Goal: Information Seeking & Learning: Learn about a topic

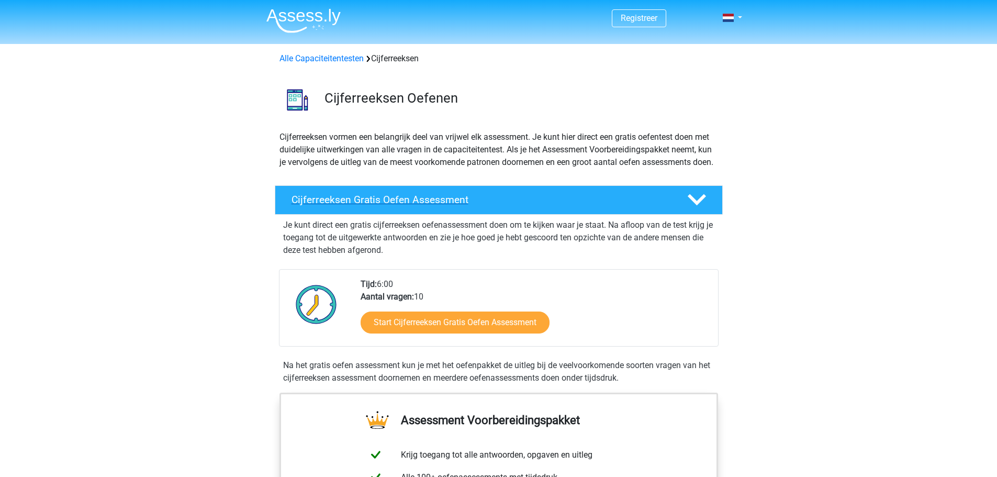
click at [403, 206] on h4 "Cijferreeksen Gratis Oefen Assessment" at bounding box center [480, 200] width 379 height 12
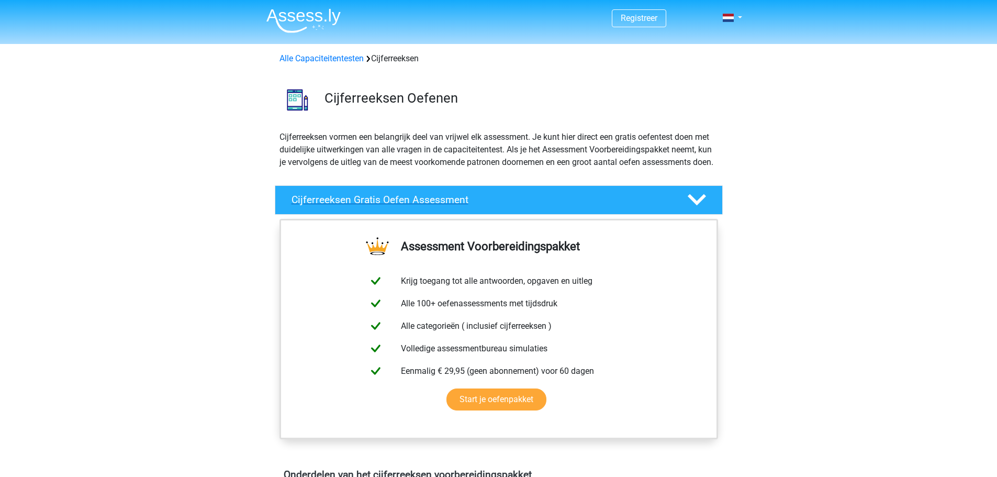
click at [694, 209] on icon at bounding box center [696, 199] width 18 height 18
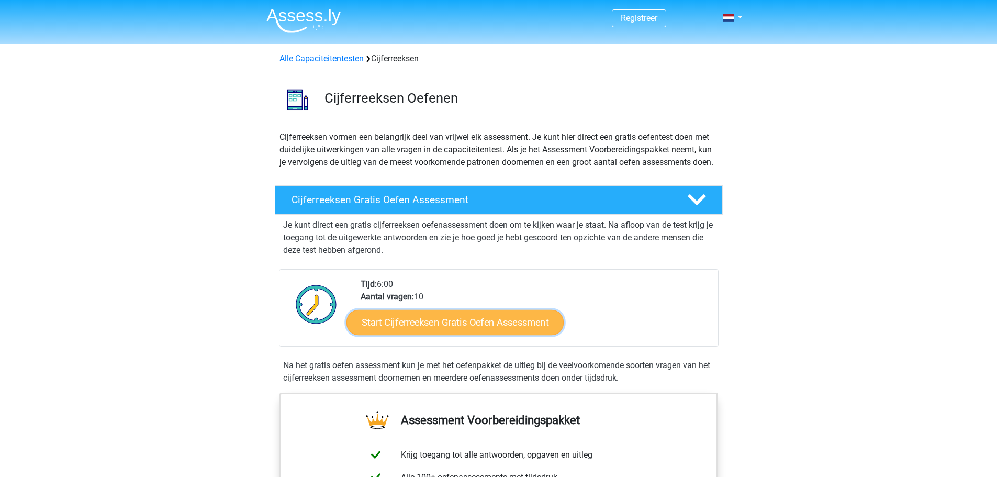
click at [457, 331] on link "Start Cijferreeksen Gratis Oefen Assessment" at bounding box center [454, 321] width 217 height 25
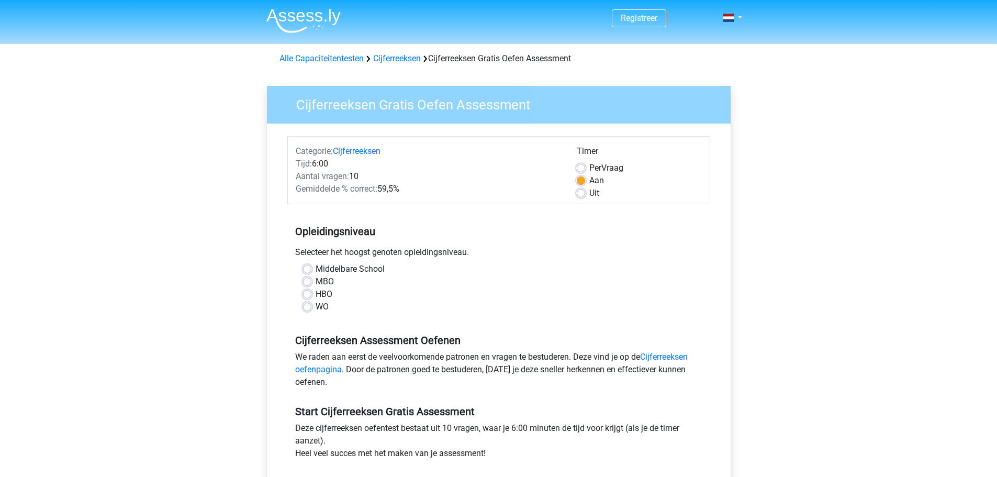
click at [315, 281] on label "MBO" at bounding box center [324, 281] width 18 height 13
click at [305, 281] on input "MBO" at bounding box center [307, 280] width 8 height 10
radio input "true"
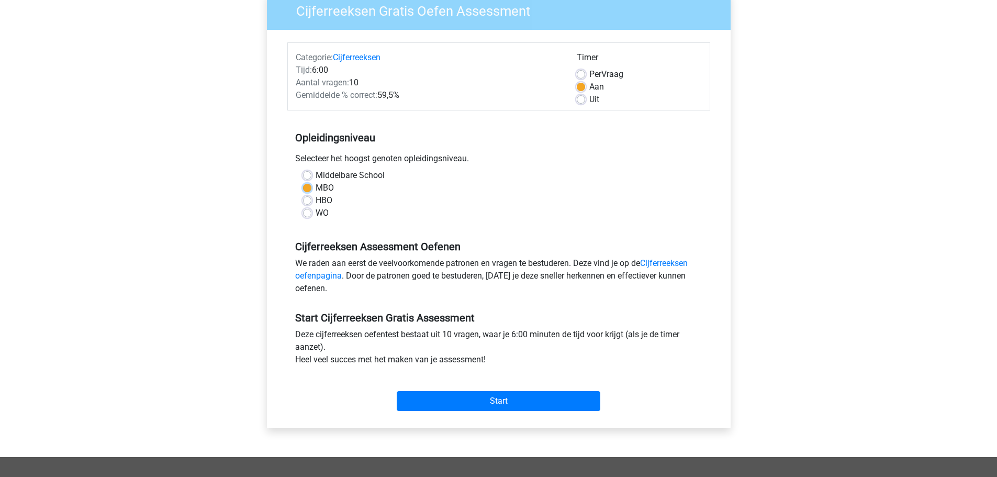
scroll to position [105, 0]
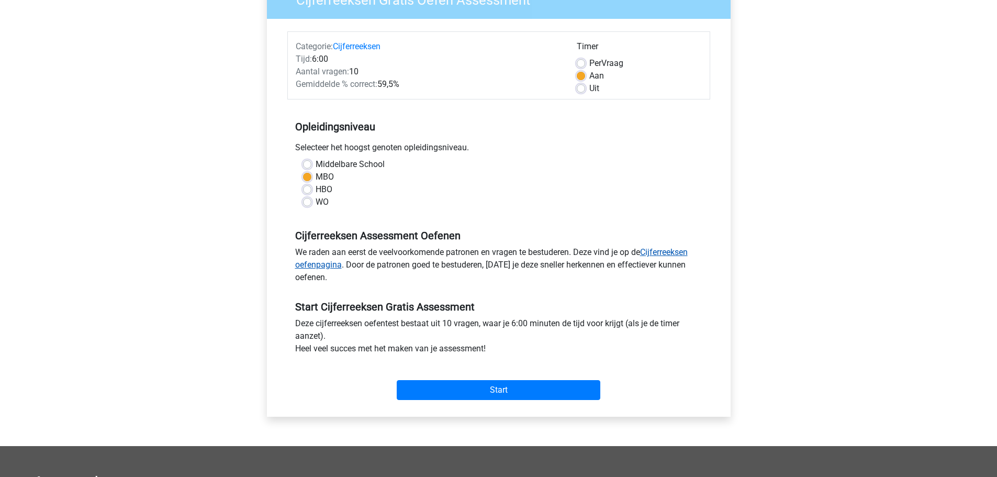
click at [684, 249] on link "Cijferreeksen oefenpagina" at bounding box center [491, 258] width 392 height 22
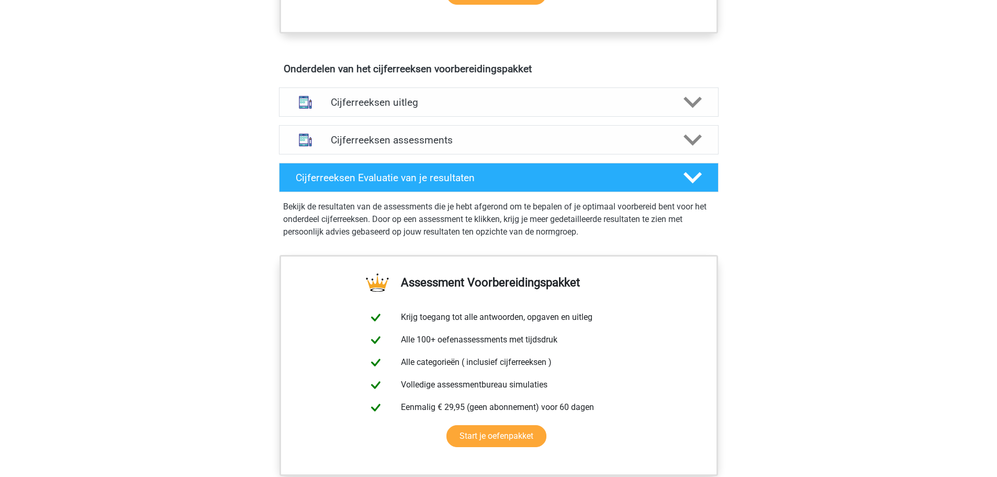
scroll to position [575, 0]
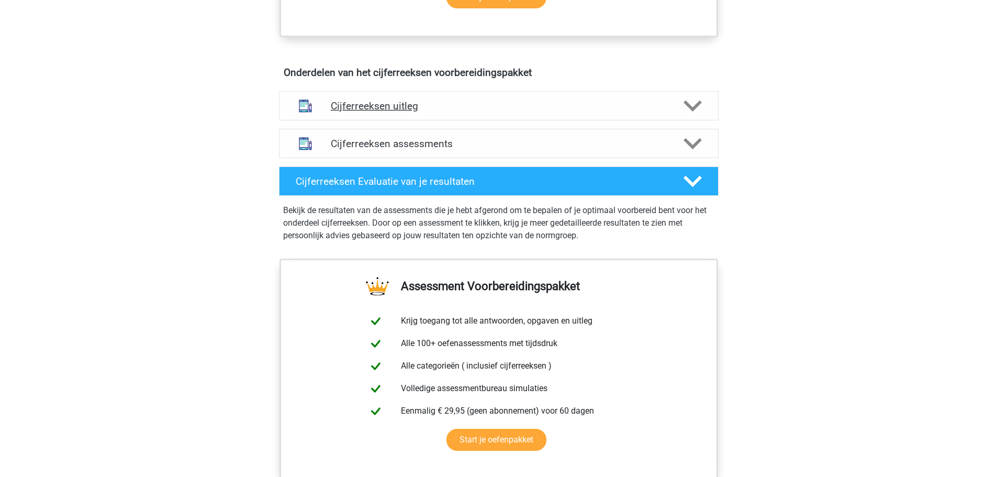
click at [376, 112] on h4 "Cijferreeksen uitleg" at bounding box center [499, 106] width 336 height 12
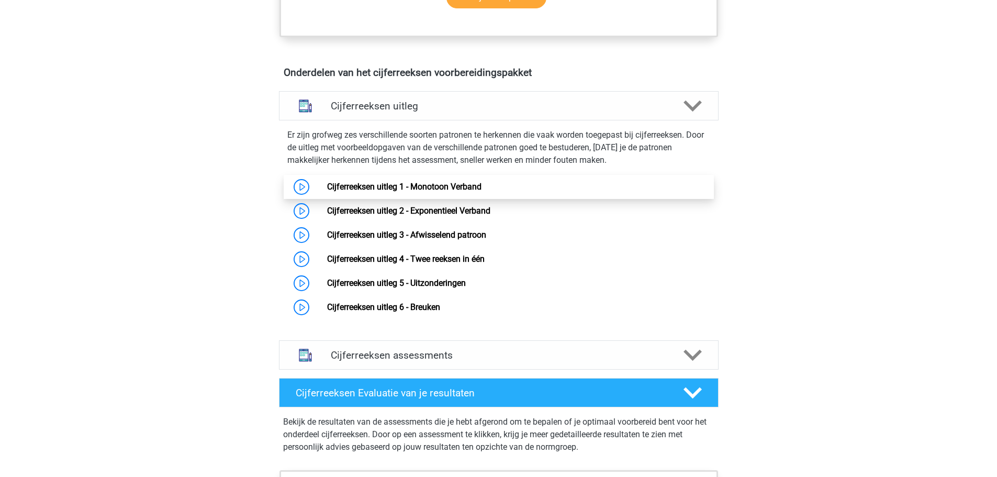
click at [327, 191] on link "Cijferreeksen uitleg 1 - Monotoon Verband" at bounding box center [404, 187] width 154 height 10
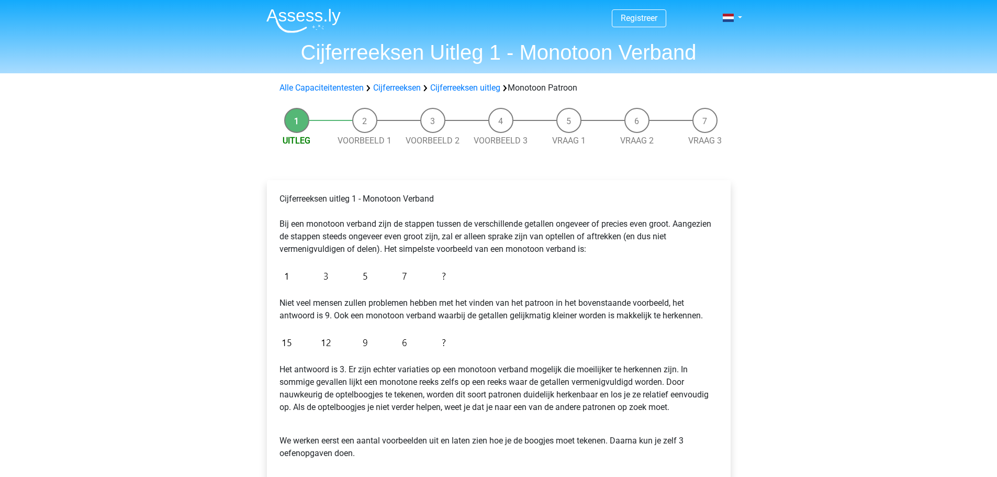
scroll to position [52, 0]
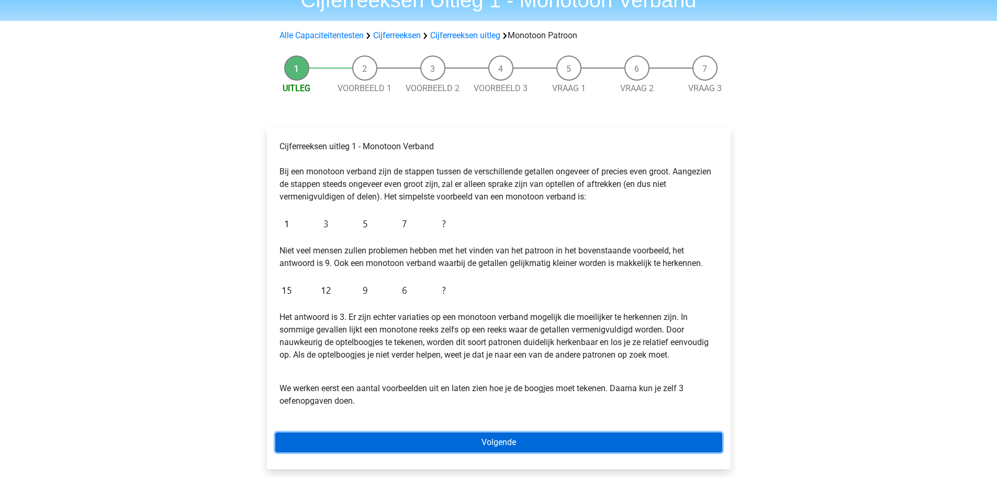
click at [502, 444] on link "Volgende" at bounding box center [498, 442] width 447 height 20
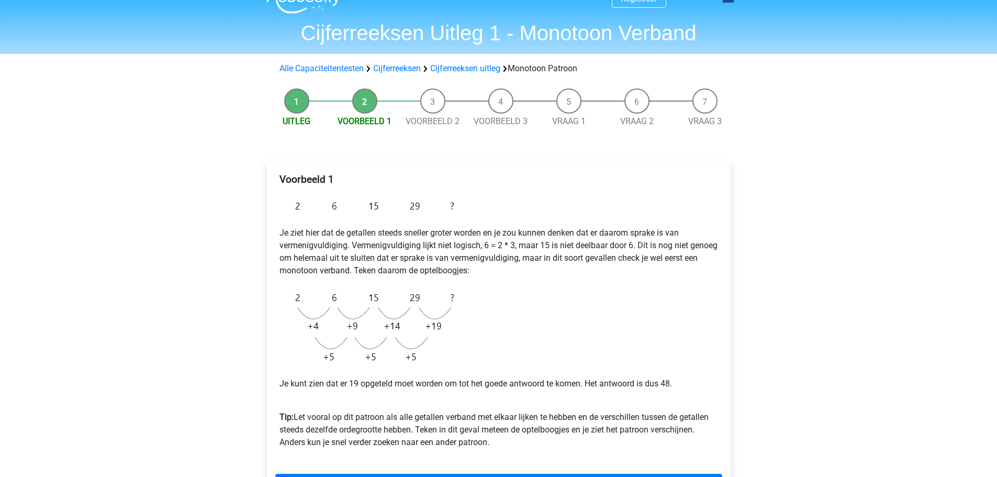
scroll to position [52, 0]
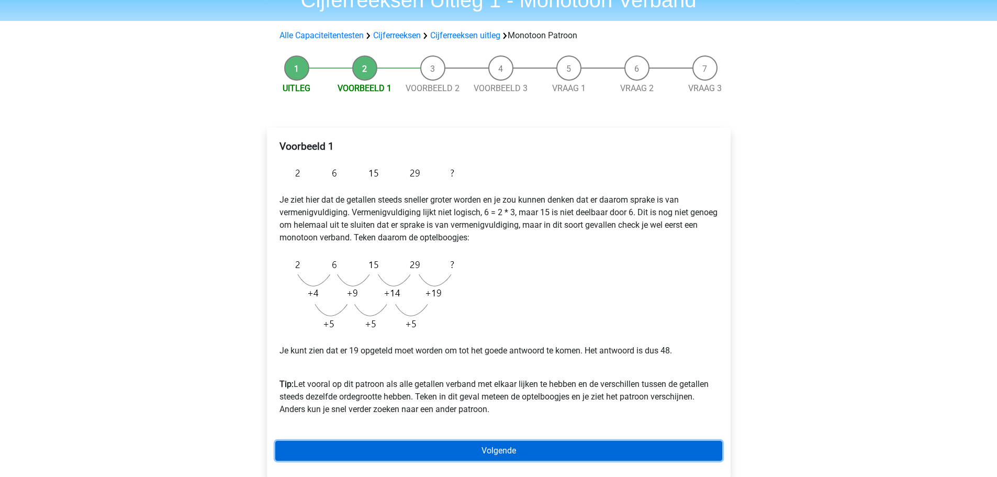
click at [486, 447] on link "Volgende" at bounding box center [498, 450] width 447 height 20
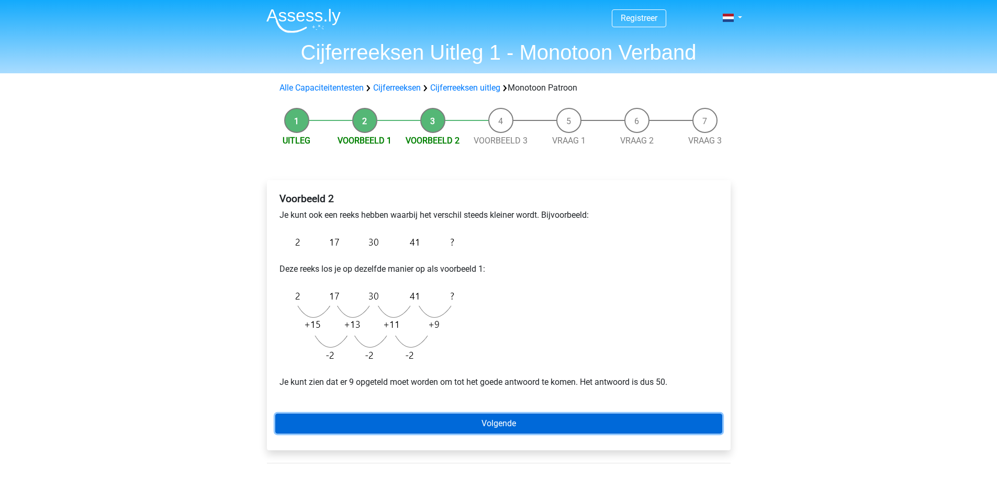
click at [501, 420] on link "Volgende" at bounding box center [498, 423] width 447 height 20
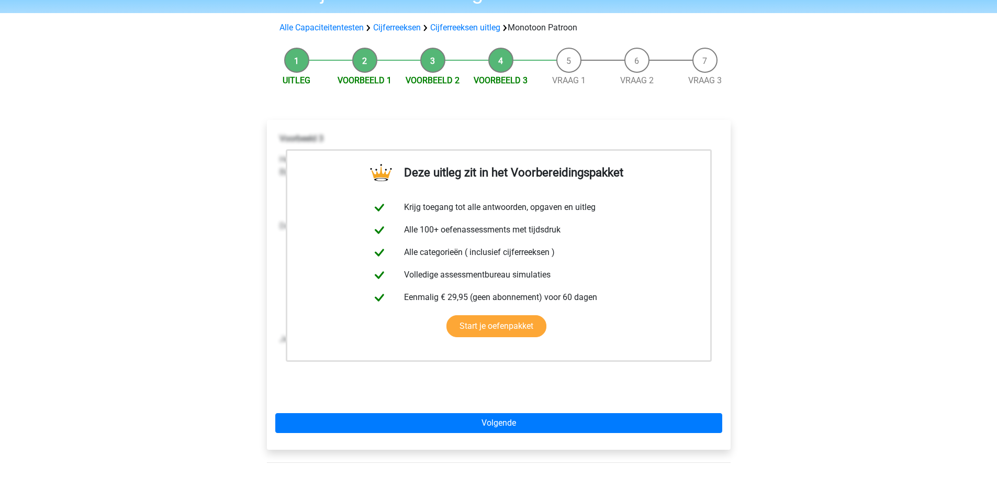
scroll to position [52, 0]
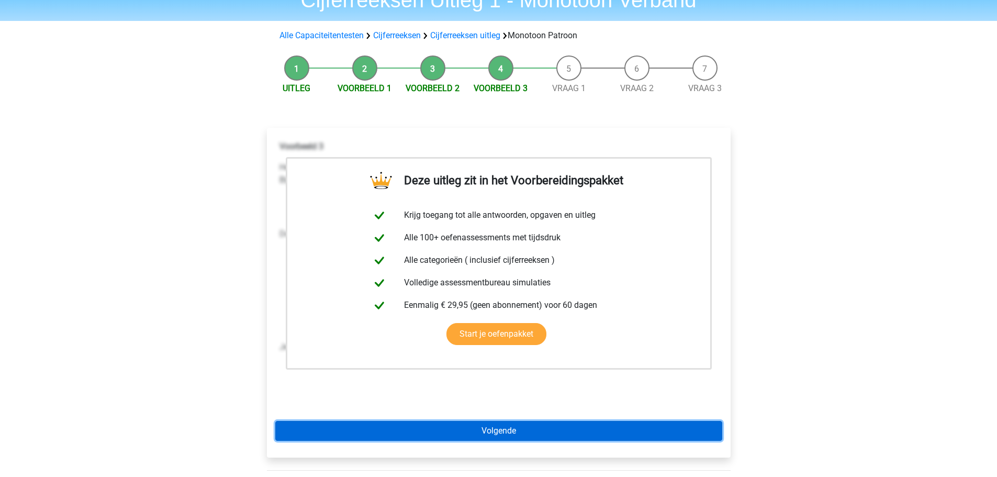
click at [501, 430] on link "Volgende" at bounding box center [498, 431] width 447 height 20
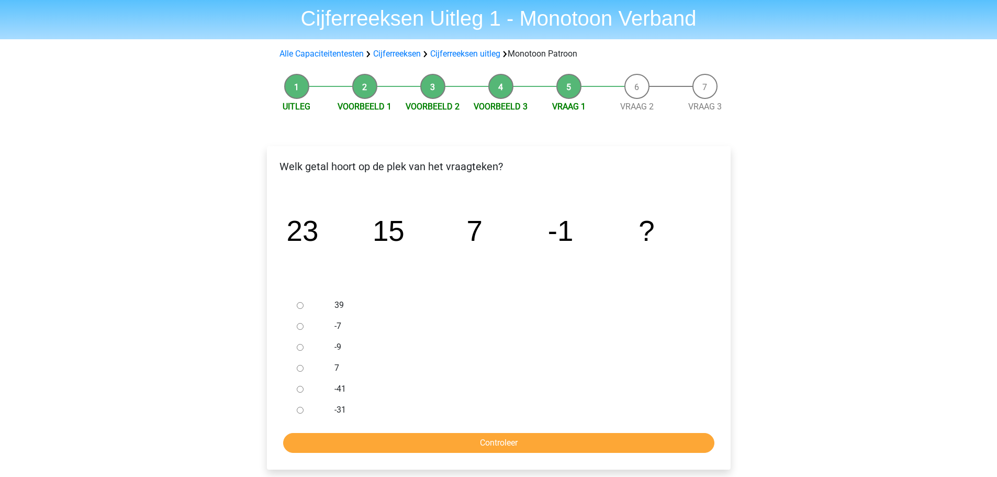
scroll to position [52, 0]
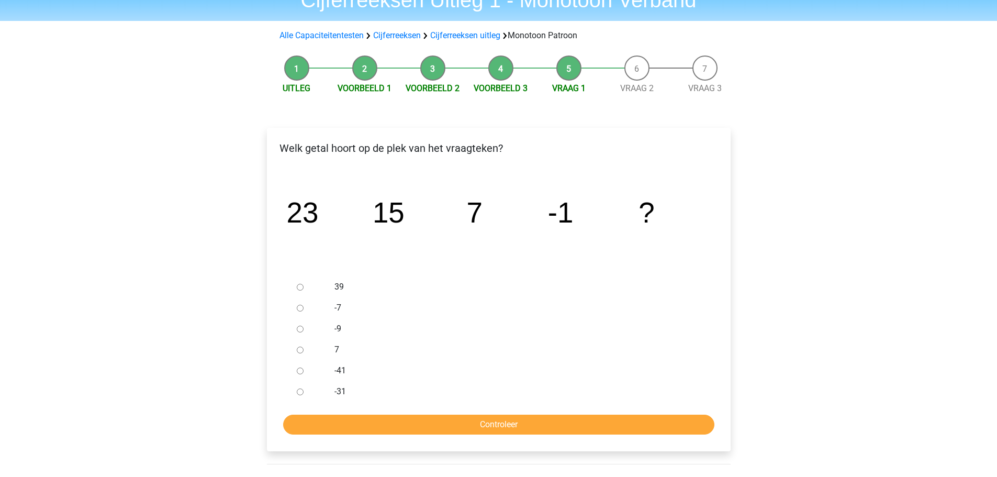
click at [299, 329] on input "-9" at bounding box center [300, 328] width 7 height 7
radio input "true"
drag, startPoint x: 522, startPoint y: 425, endPoint x: 794, endPoint y: 372, distance: 277.1
click at [522, 424] on input "Controleer" at bounding box center [498, 424] width 431 height 20
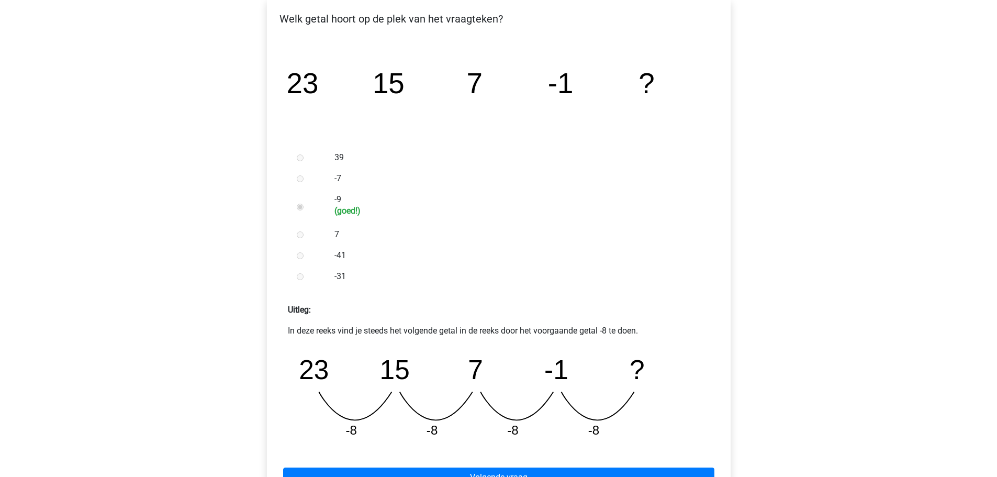
scroll to position [209, 0]
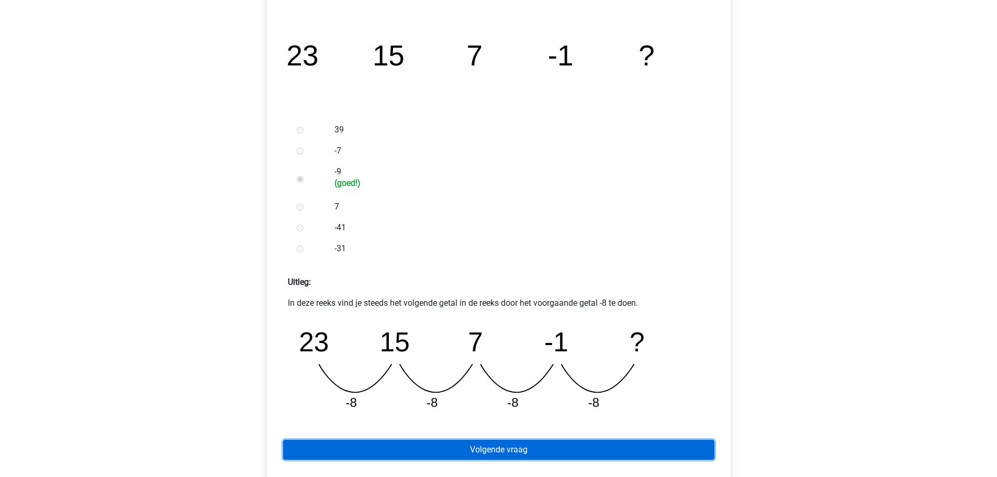
drag, startPoint x: 523, startPoint y: 450, endPoint x: 579, endPoint y: 441, distance: 56.2
click at [523, 450] on link "Volgende vraag" at bounding box center [498, 449] width 431 height 20
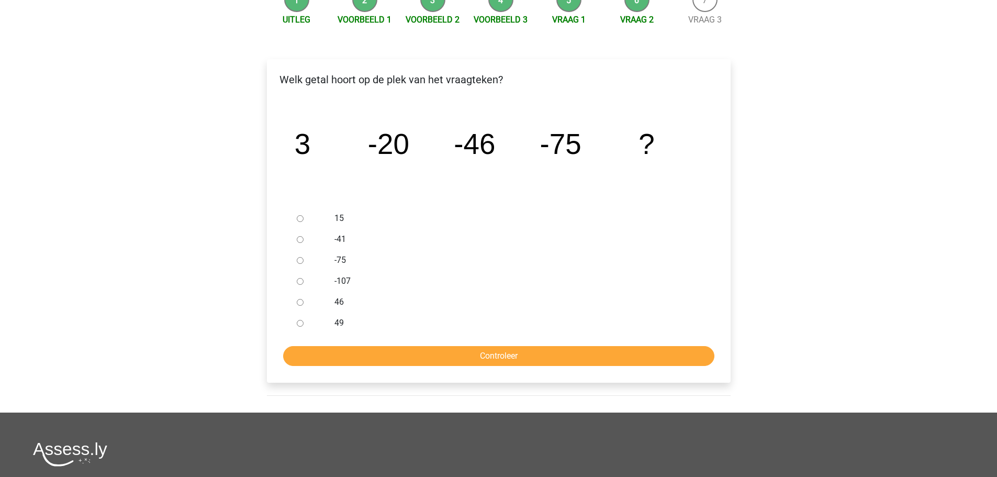
scroll to position [157, 0]
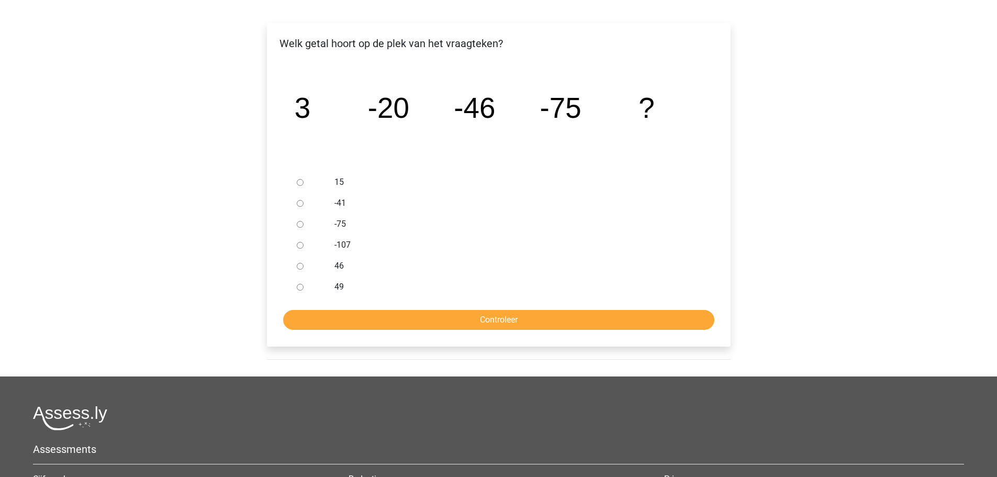
click at [298, 245] on input "-107" at bounding box center [300, 245] width 7 height 7
radio input "true"
click at [486, 315] on input "Controleer" at bounding box center [498, 320] width 431 height 20
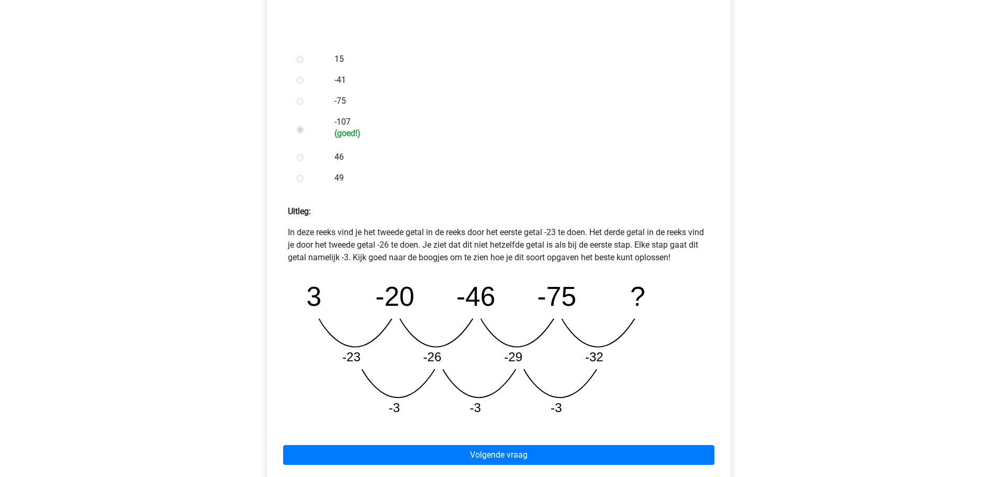
scroll to position [314, 0]
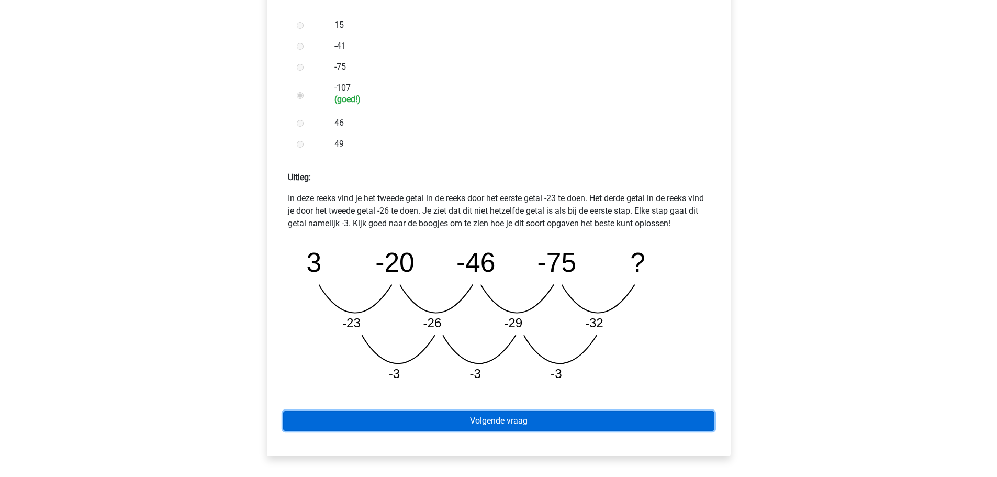
click at [508, 420] on link "Volgende vraag" at bounding box center [498, 421] width 431 height 20
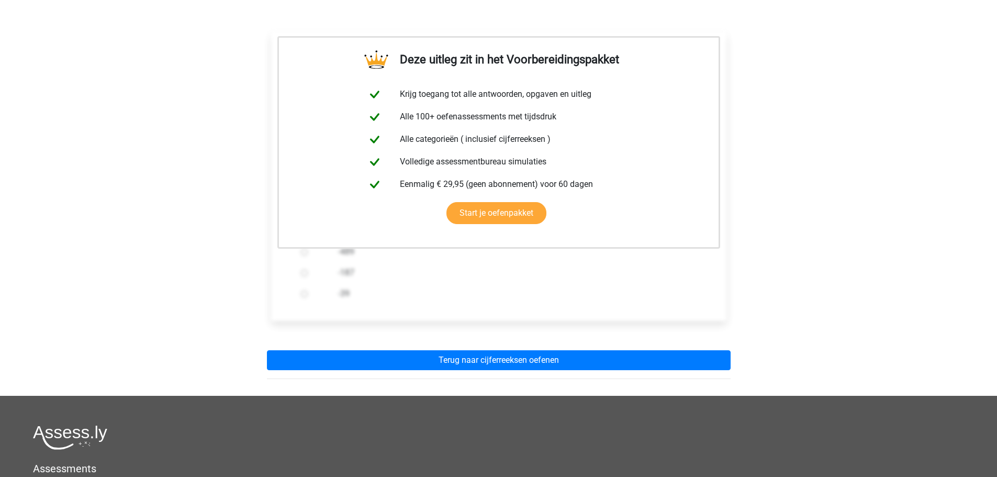
scroll to position [157, 0]
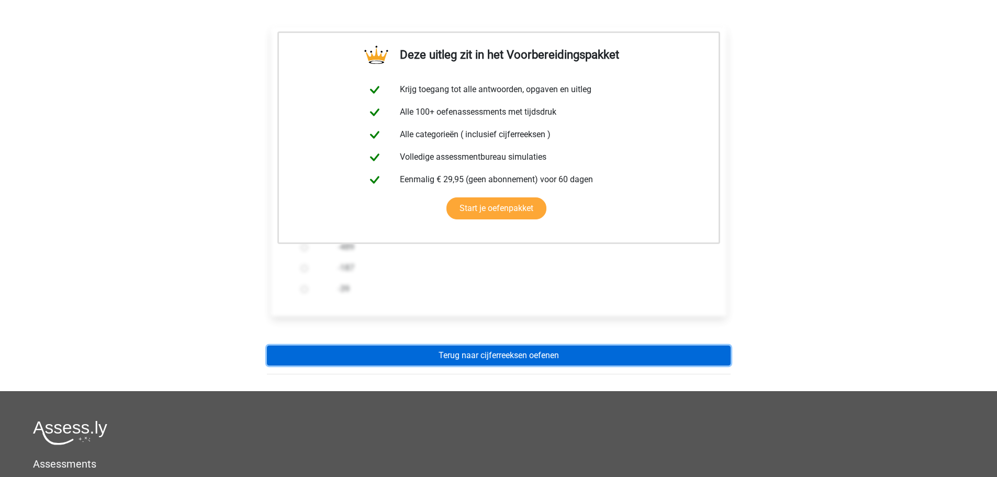
click at [491, 356] on link "Terug naar cijferreeksen oefenen" at bounding box center [499, 355] width 464 height 20
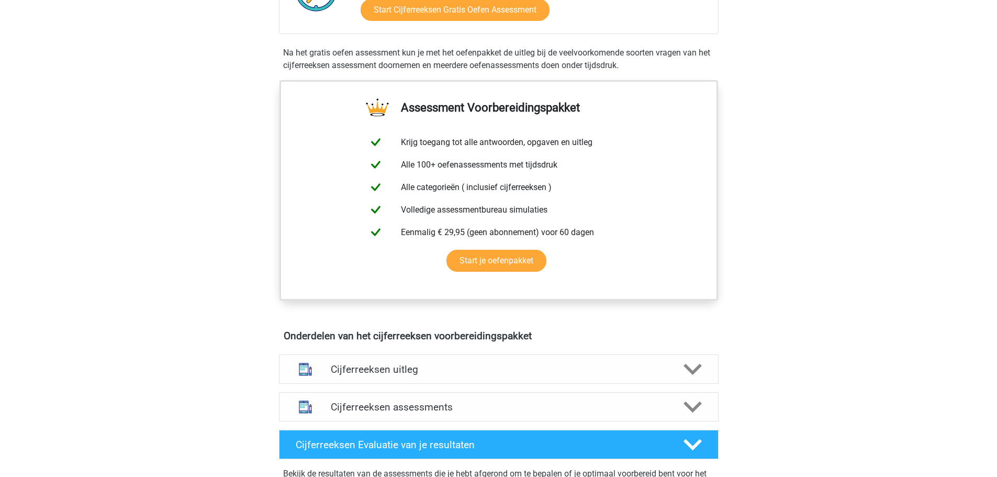
scroll to position [523, 0]
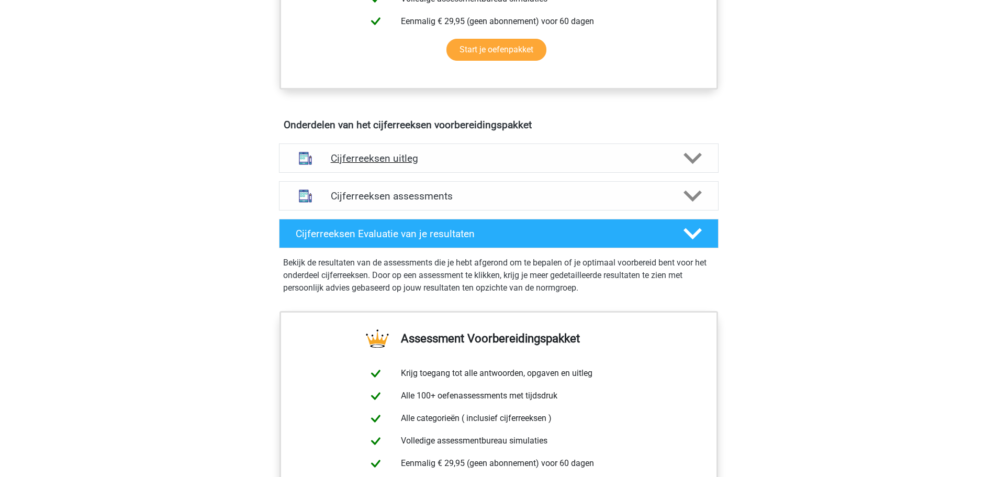
click at [695, 167] on icon at bounding box center [692, 158] width 18 height 18
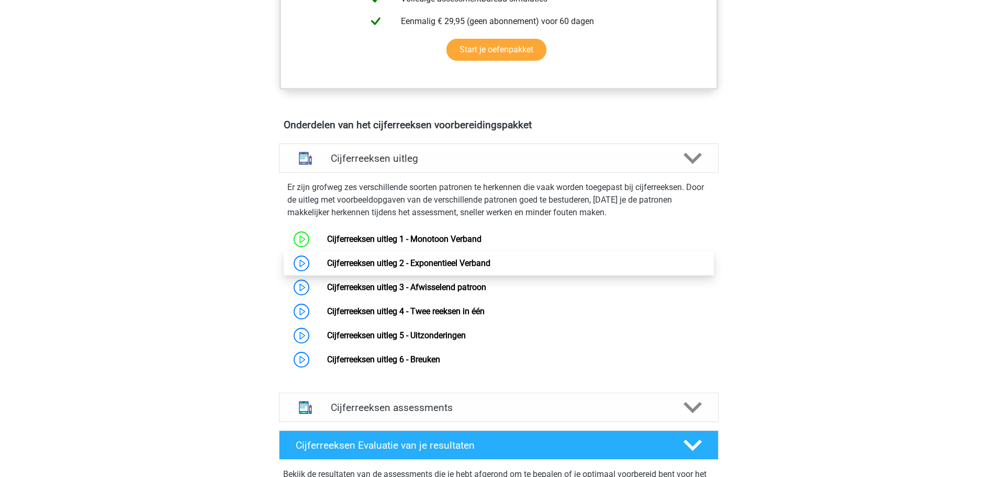
click at [442, 268] on link "Cijferreeksen uitleg 2 - Exponentieel Verband" at bounding box center [408, 263] width 163 height 10
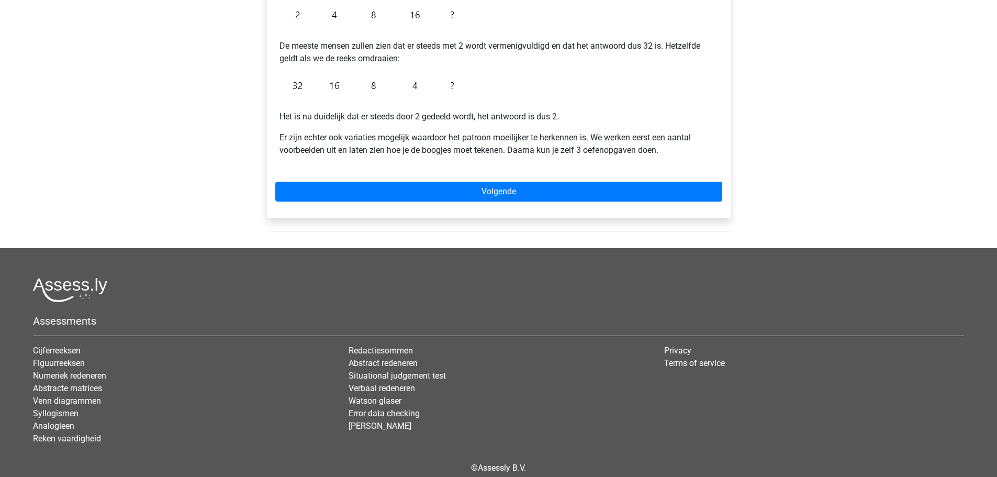
scroll to position [262, 0]
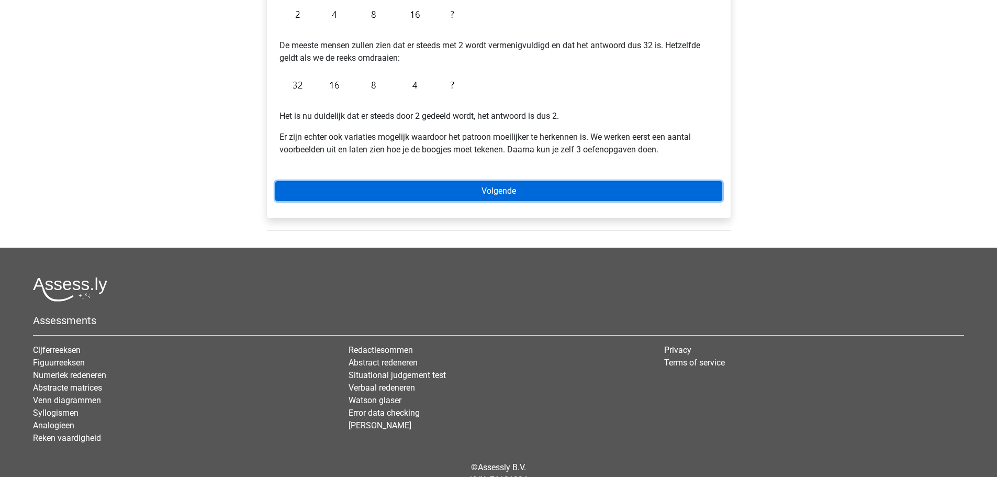
click at [489, 193] on link "Volgende" at bounding box center [498, 191] width 447 height 20
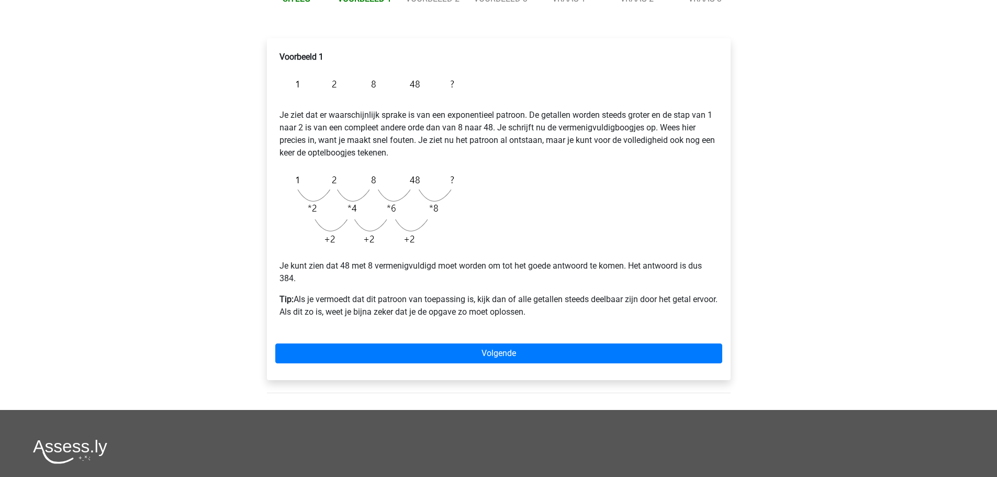
scroll to position [157, 0]
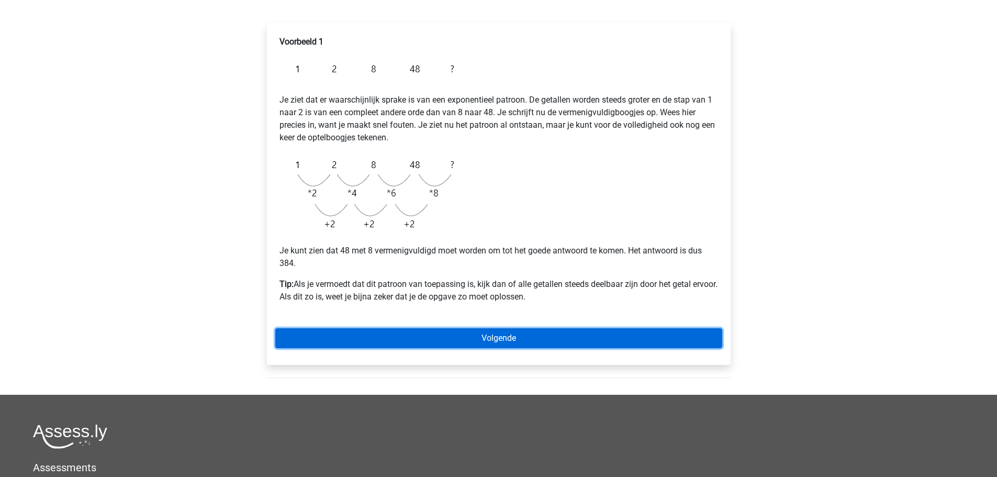
drag, startPoint x: 516, startPoint y: 334, endPoint x: 526, endPoint y: 334, distance: 10.0
click at [516, 334] on link "Volgende" at bounding box center [498, 338] width 447 height 20
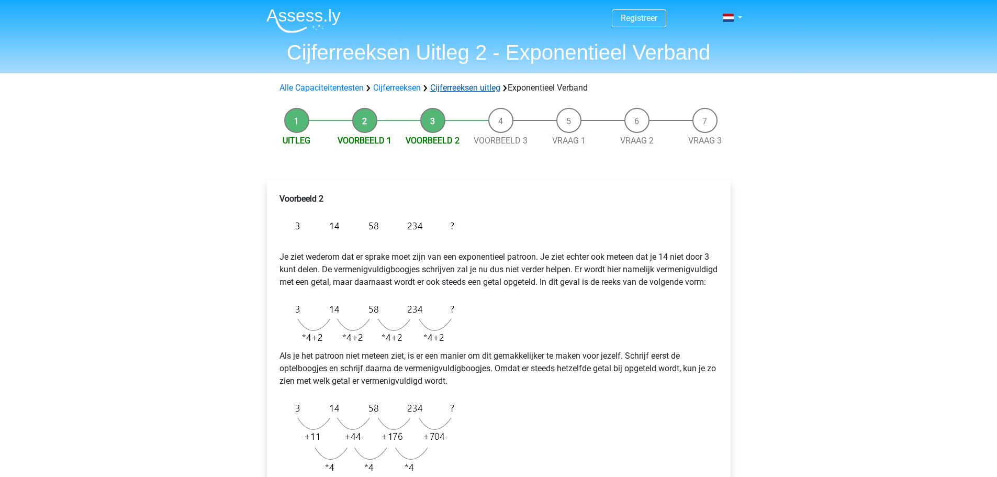
click at [480, 88] on link "Cijferreeksen uitleg" at bounding box center [465, 88] width 70 height 10
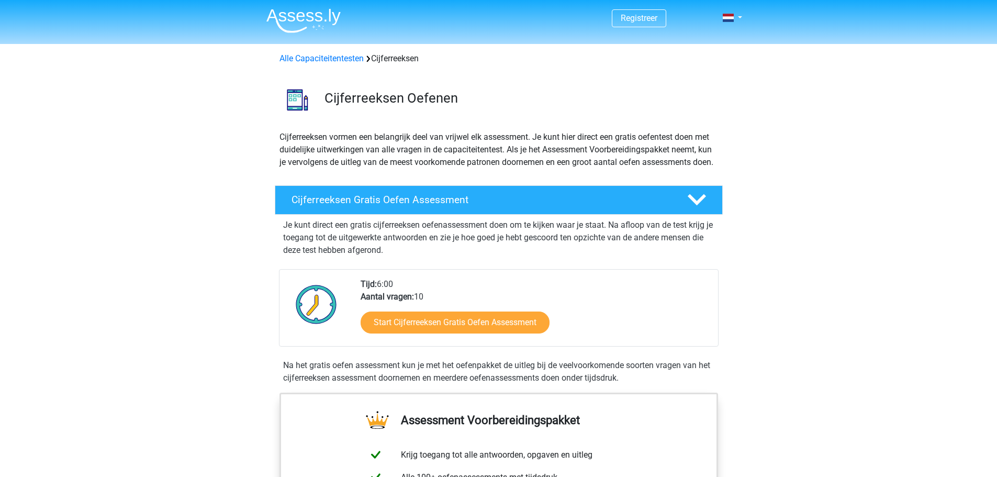
scroll to position [675, 0]
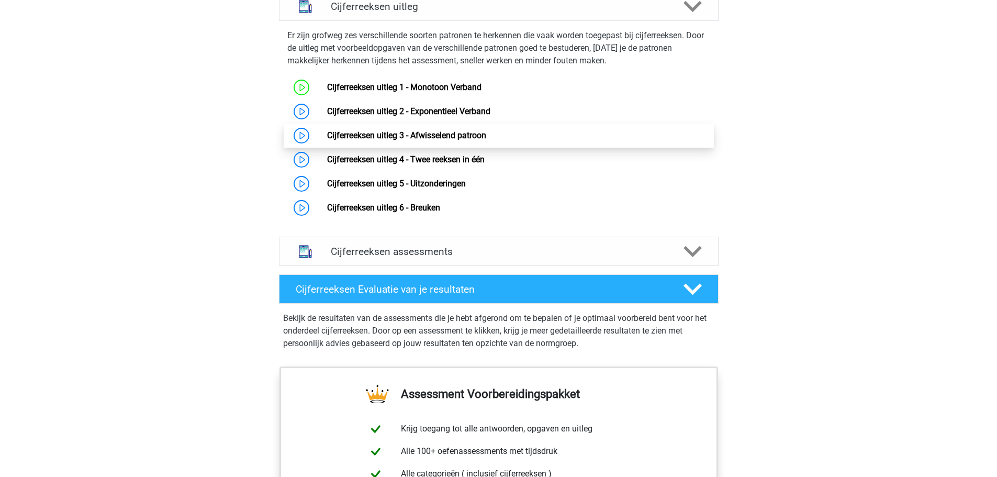
click at [380, 140] on link "Cijferreeksen uitleg 3 - Afwisselend patroon" at bounding box center [406, 135] width 159 height 10
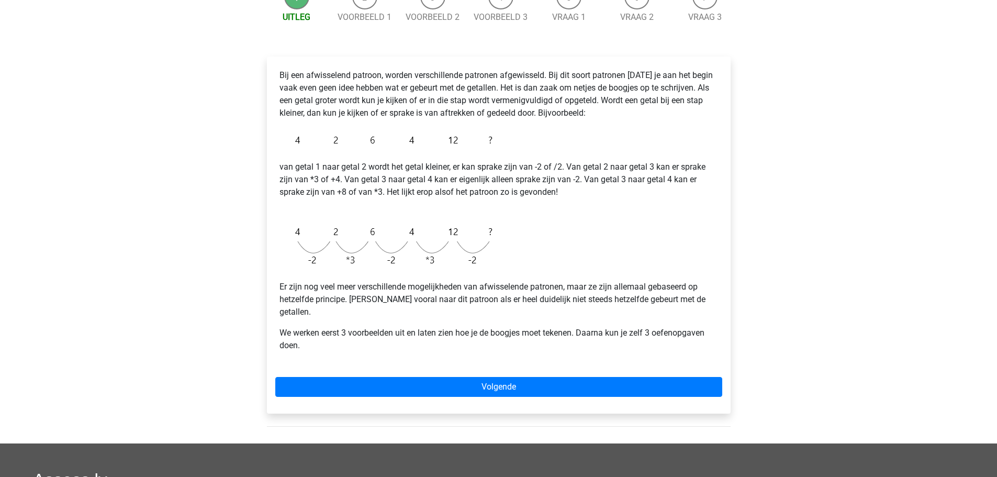
scroll to position [157, 0]
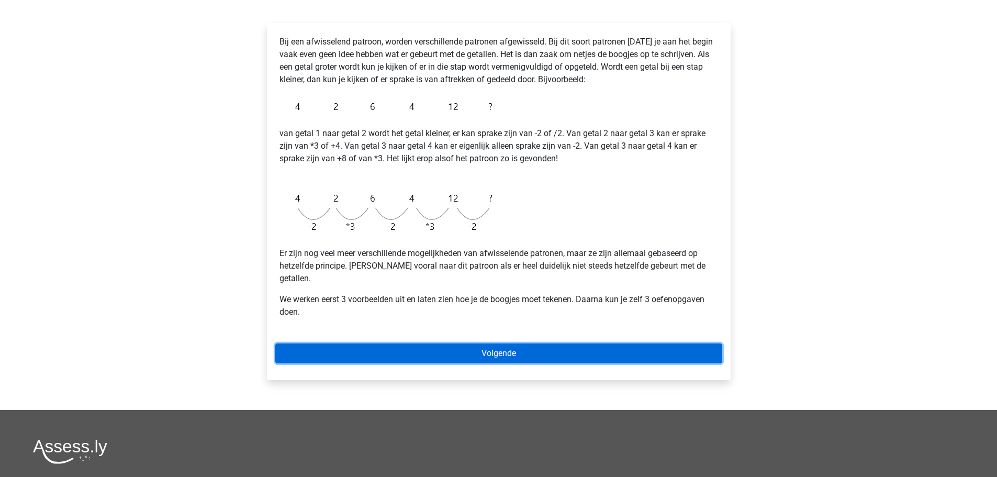
click at [497, 343] on link "Volgende" at bounding box center [498, 353] width 447 height 20
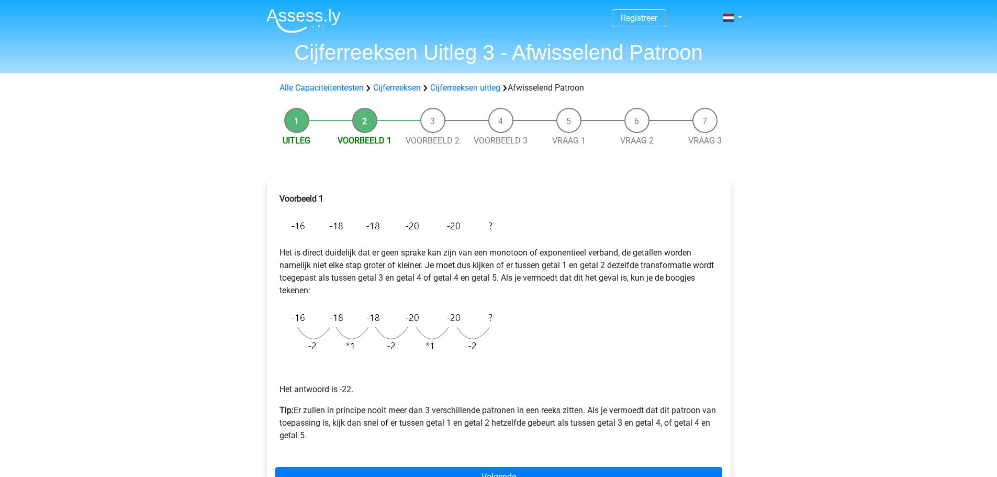
scroll to position [52, 0]
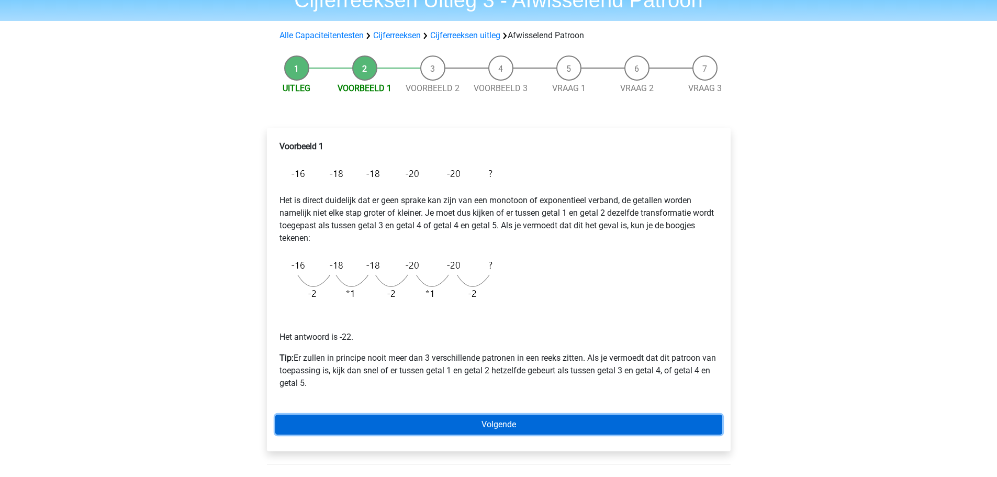
drag, startPoint x: 554, startPoint y: 426, endPoint x: 717, endPoint y: 377, distance: 169.8
click at [554, 425] on link "Volgende" at bounding box center [498, 424] width 447 height 20
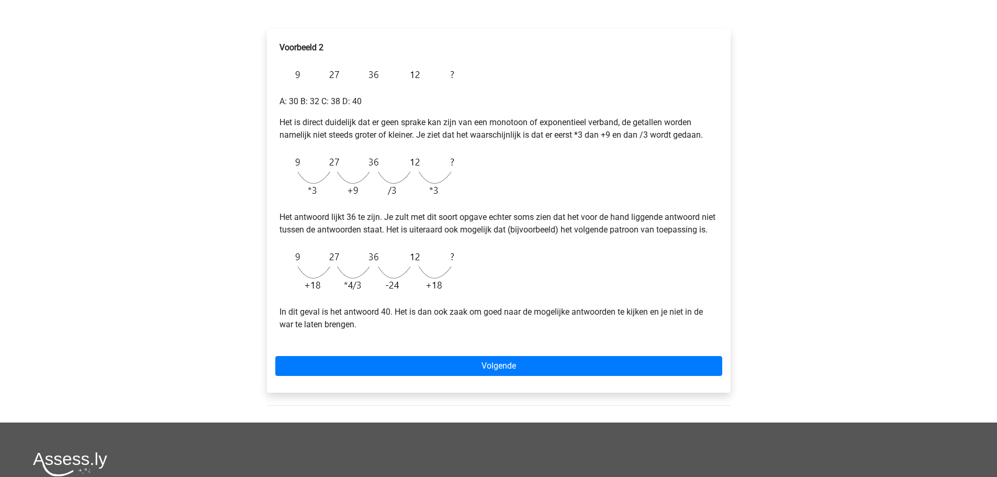
scroll to position [157, 0]
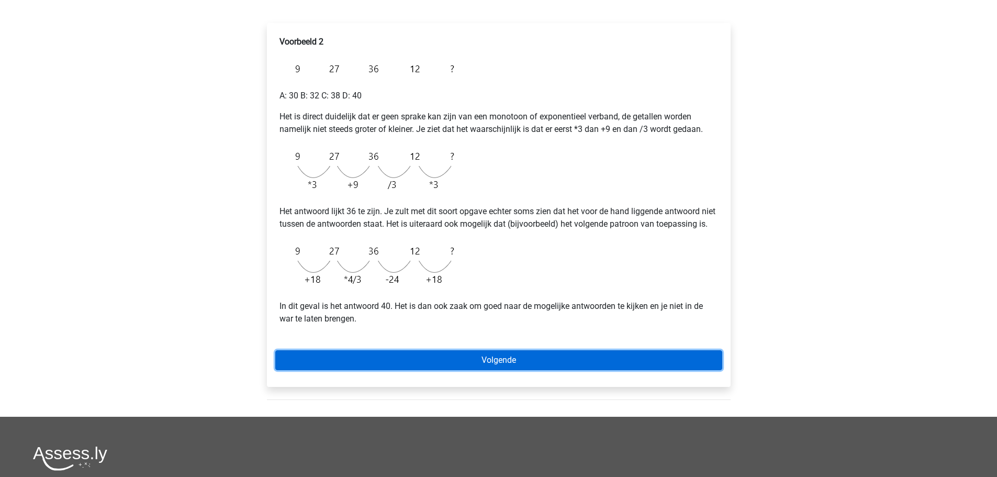
click at [532, 370] on link "Volgende" at bounding box center [498, 360] width 447 height 20
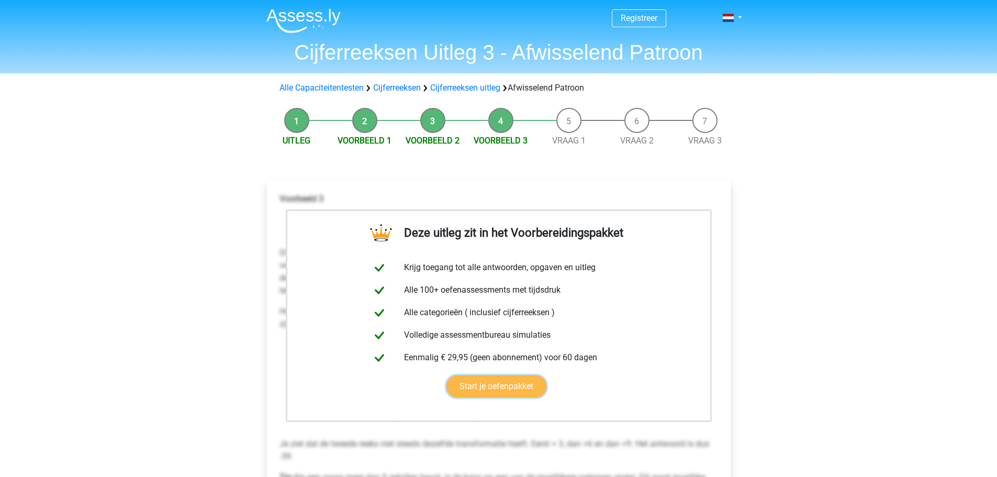
click at [519, 388] on link "Start je oefenpakket" at bounding box center [496, 386] width 100 height 22
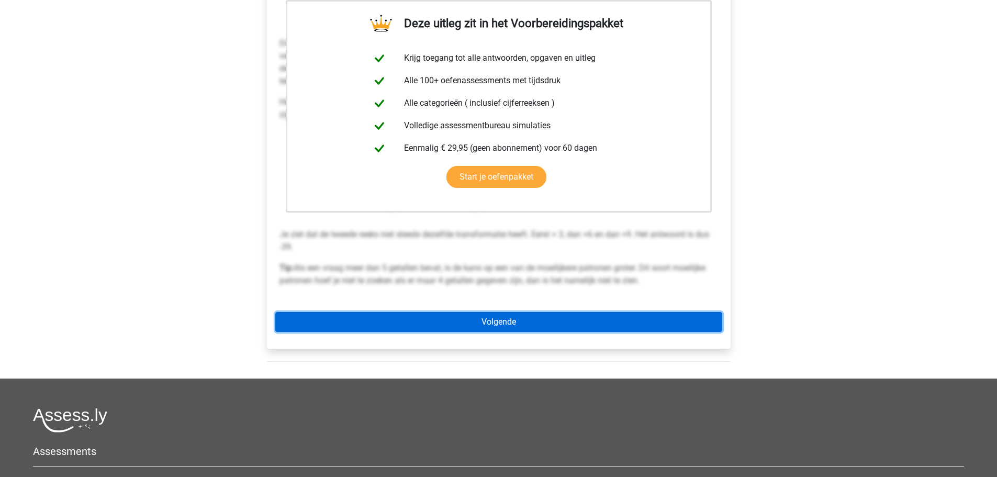
click at [540, 325] on link "Volgende" at bounding box center [498, 322] width 447 height 20
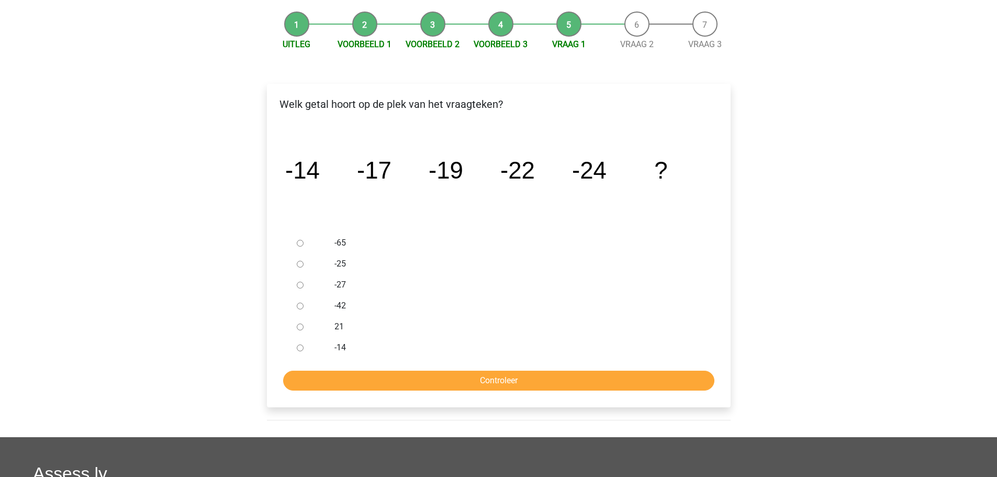
scroll to position [105, 0]
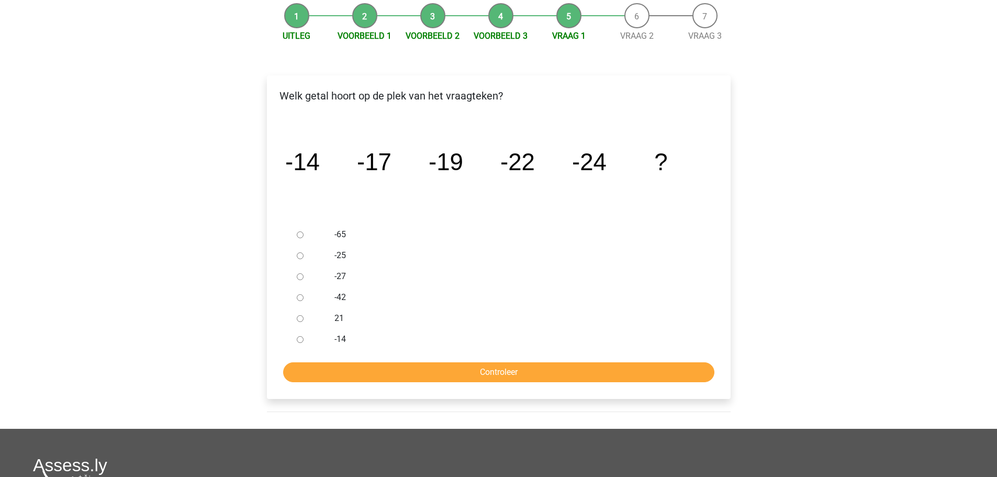
click at [297, 279] on input "-27" at bounding box center [300, 276] width 7 height 7
radio input "true"
drag, startPoint x: 508, startPoint y: 377, endPoint x: 817, endPoint y: 319, distance: 314.5
click at [510, 376] on input "Controleer" at bounding box center [498, 372] width 431 height 20
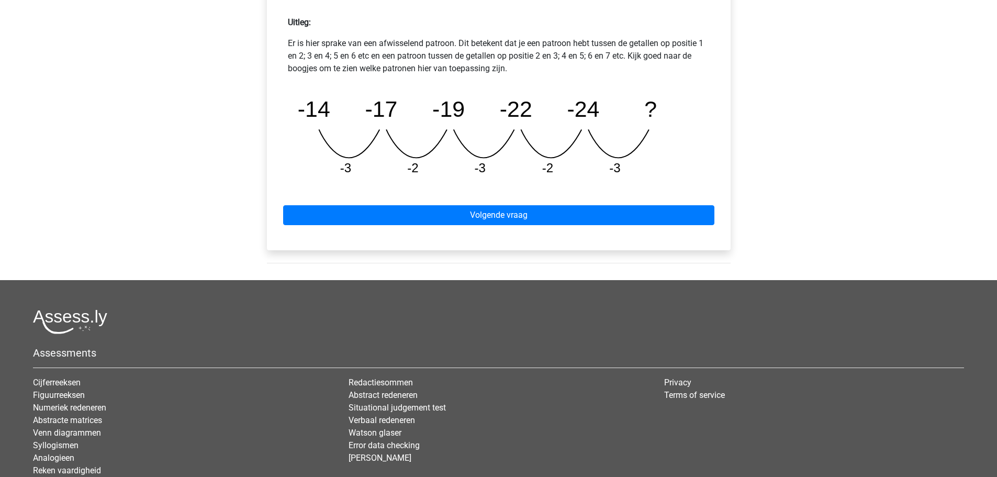
scroll to position [471, 0]
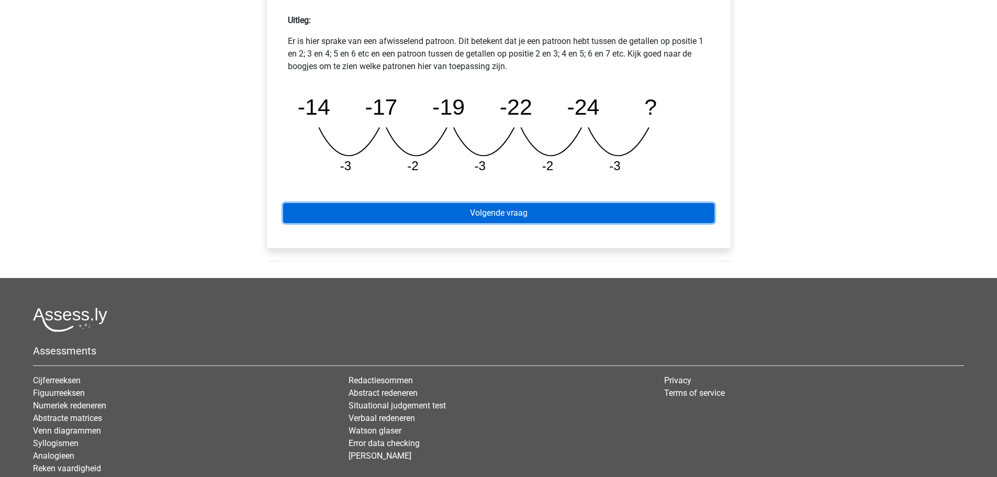
click at [538, 209] on link "Volgende vraag" at bounding box center [498, 213] width 431 height 20
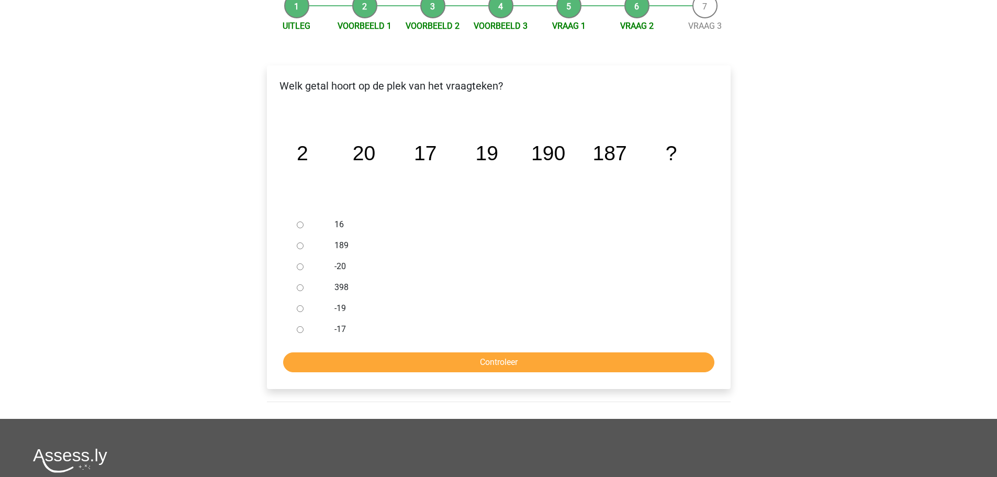
scroll to position [157, 0]
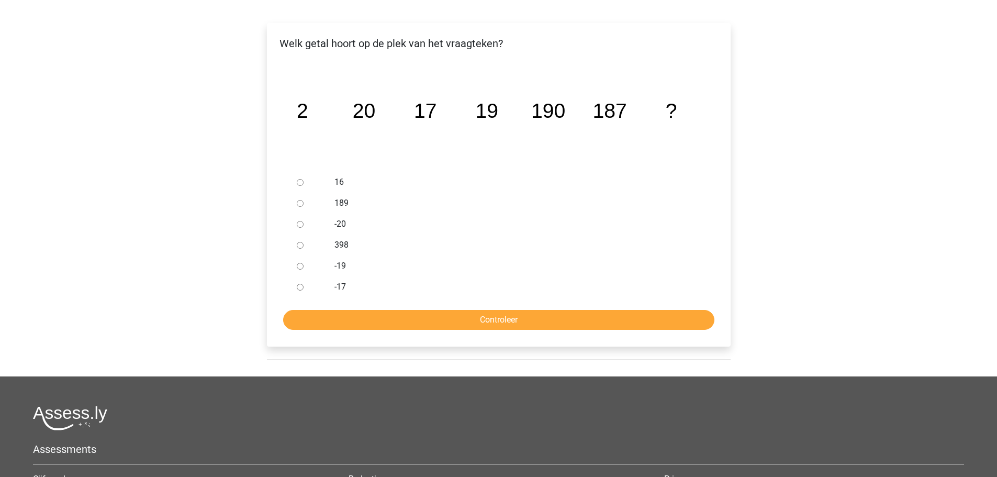
click at [300, 246] on input "398" at bounding box center [300, 245] width 7 height 7
radio input "true"
click at [447, 323] on input "Controleer" at bounding box center [498, 320] width 431 height 20
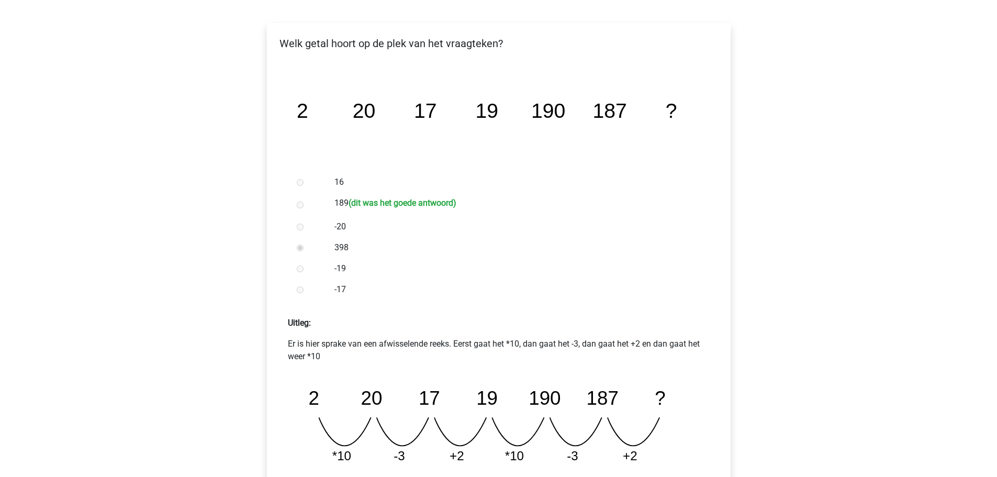
scroll to position [209, 0]
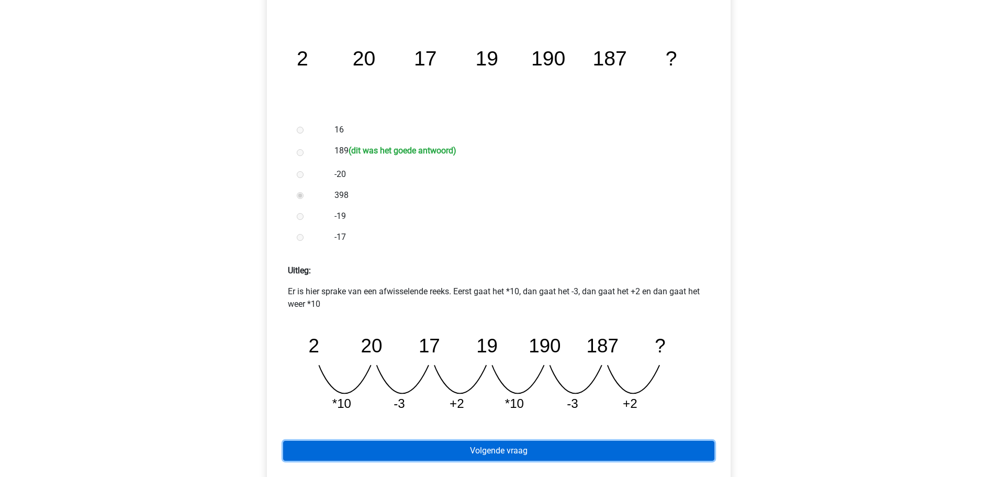
click at [534, 451] on link "Volgende vraag" at bounding box center [498, 450] width 431 height 20
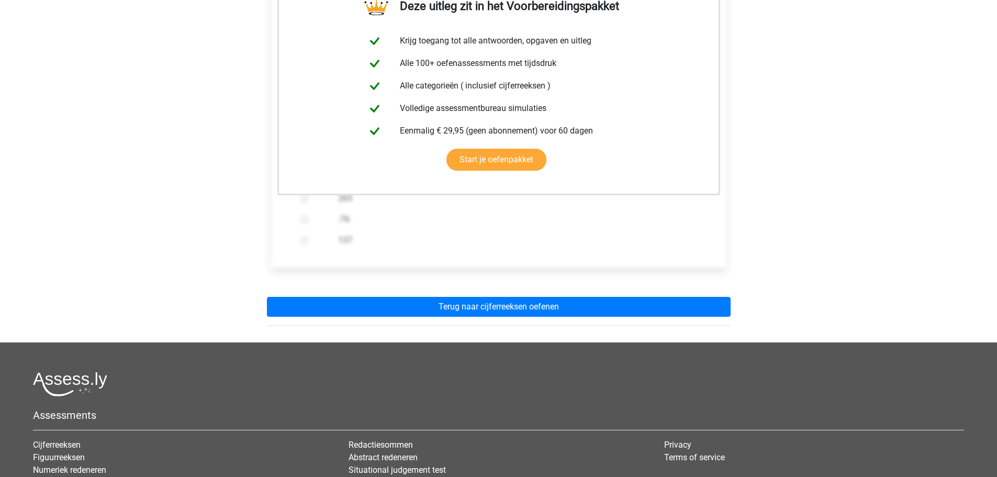
scroll to position [209, 0]
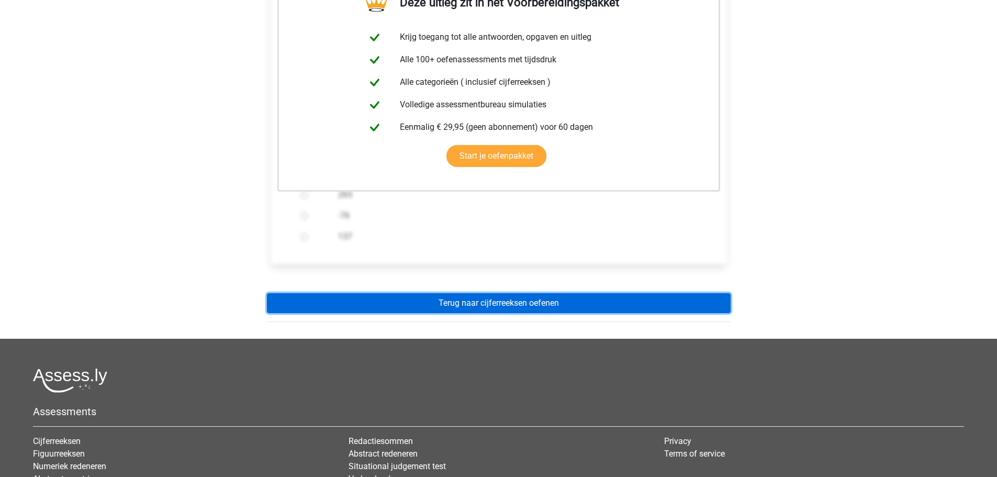
click at [500, 299] on link "Terug naar cijferreeksen oefenen" at bounding box center [499, 303] width 464 height 20
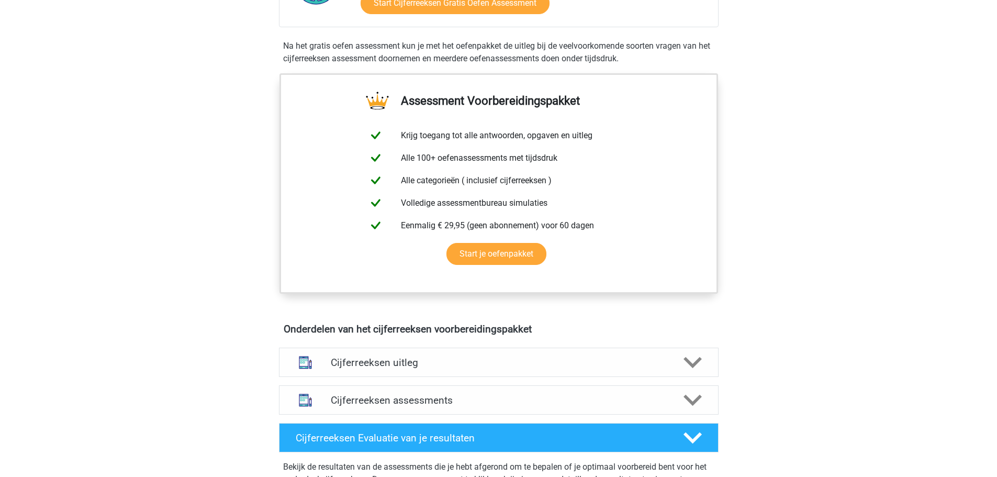
scroll to position [419, 0]
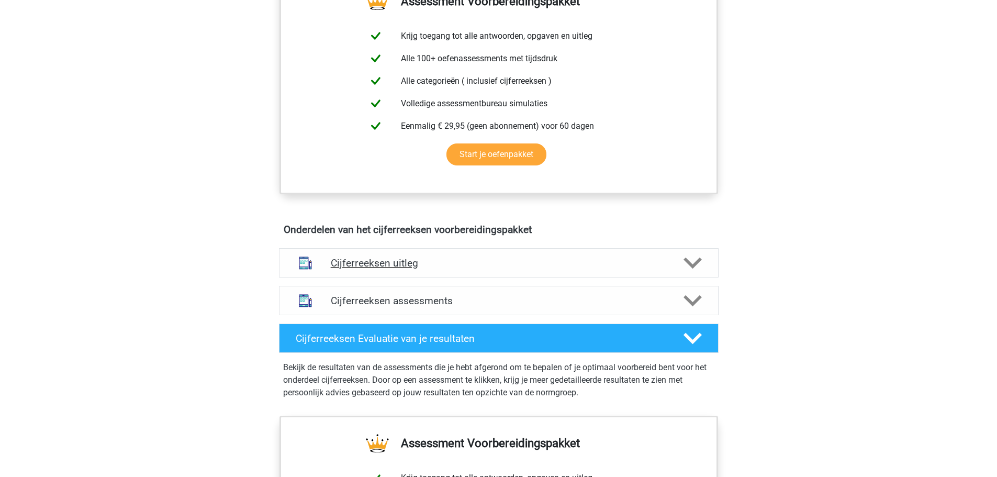
click at [693, 272] on icon at bounding box center [692, 263] width 18 height 18
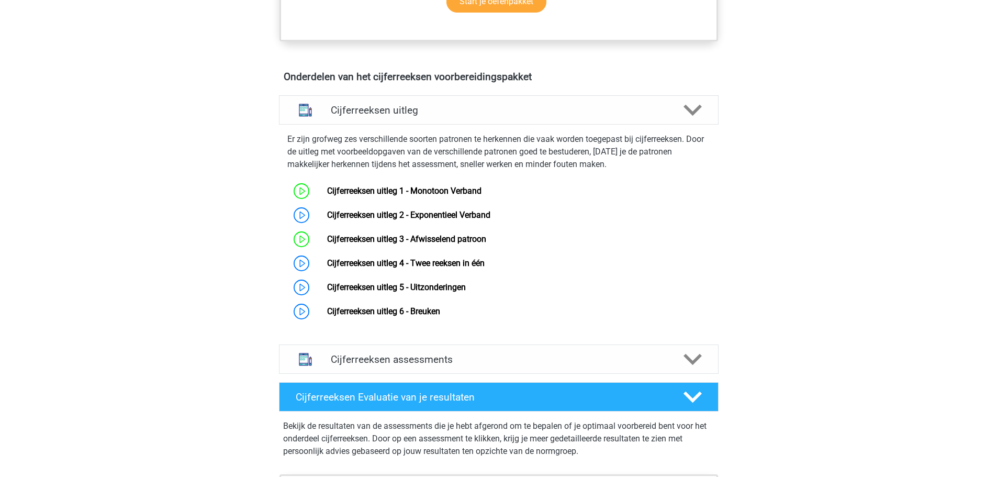
scroll to position [575, 0]
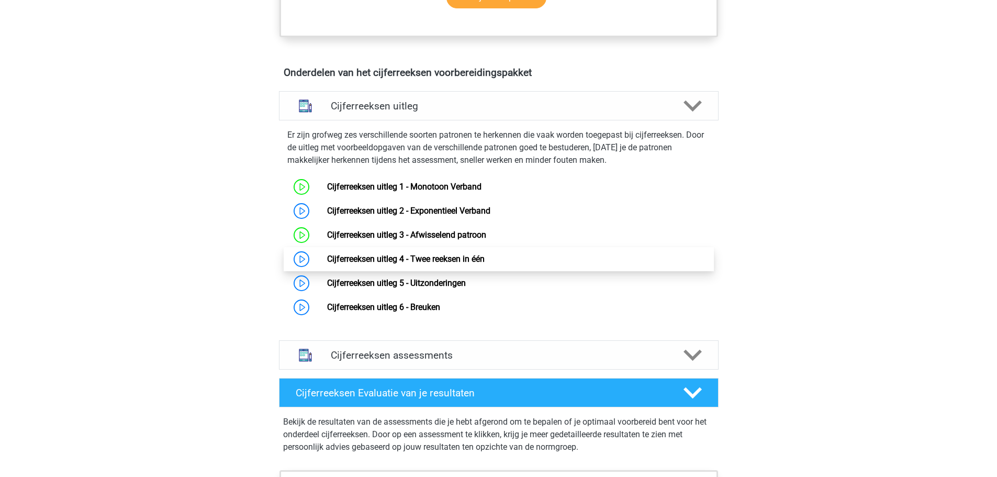
click at [393, 264] on link "Cijferreeksen uitleg 4 - Twee reeksen in één" at bounding box center [405, 259] width 157 height 10
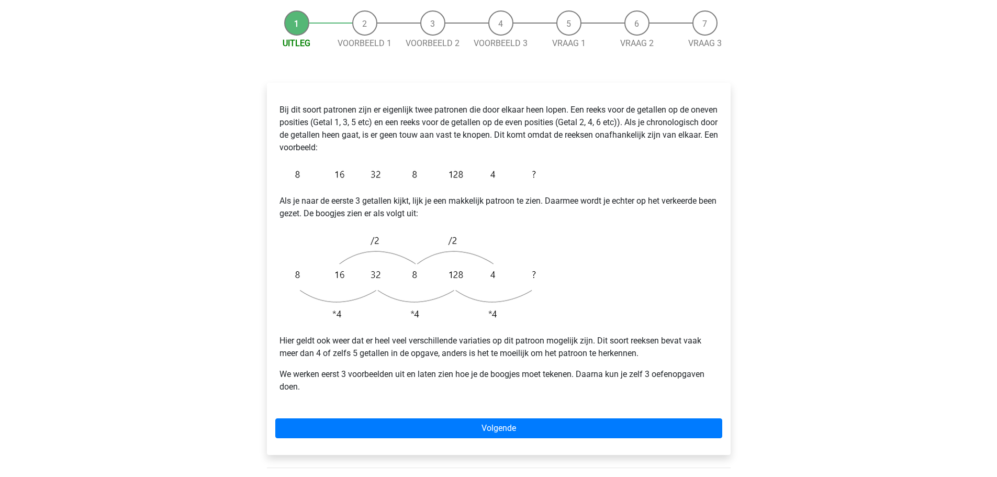
scroll to position [209, 0]
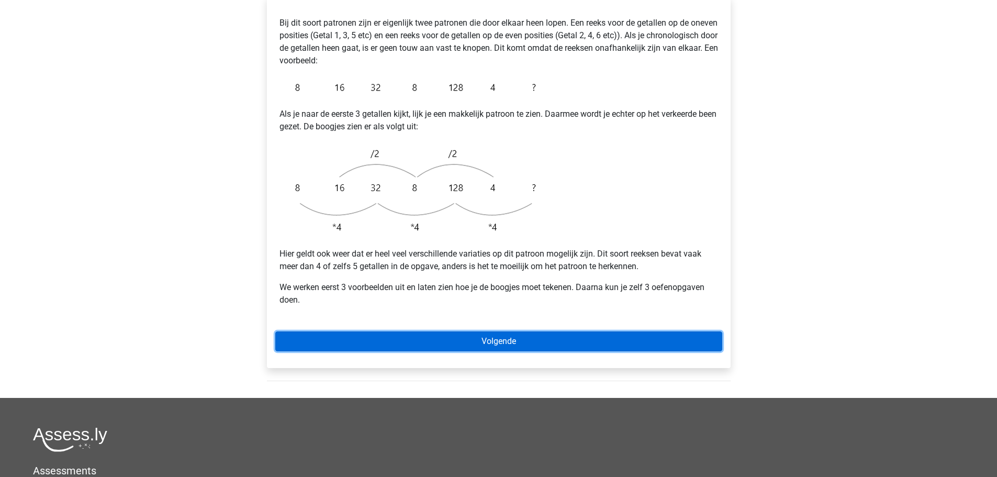
click at [496, 331] on link "Volgende" at bounding box center [498, 341] width 447 height 20
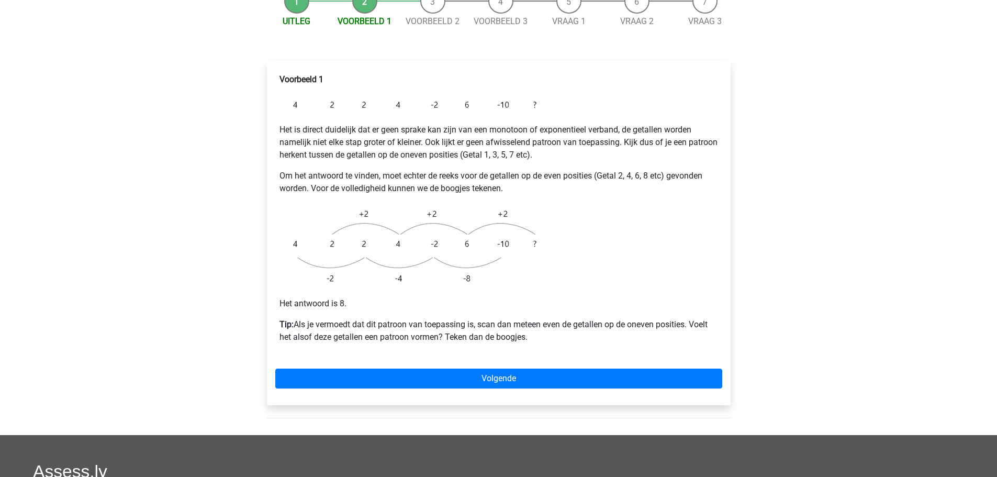
scroll to position [209, 0]
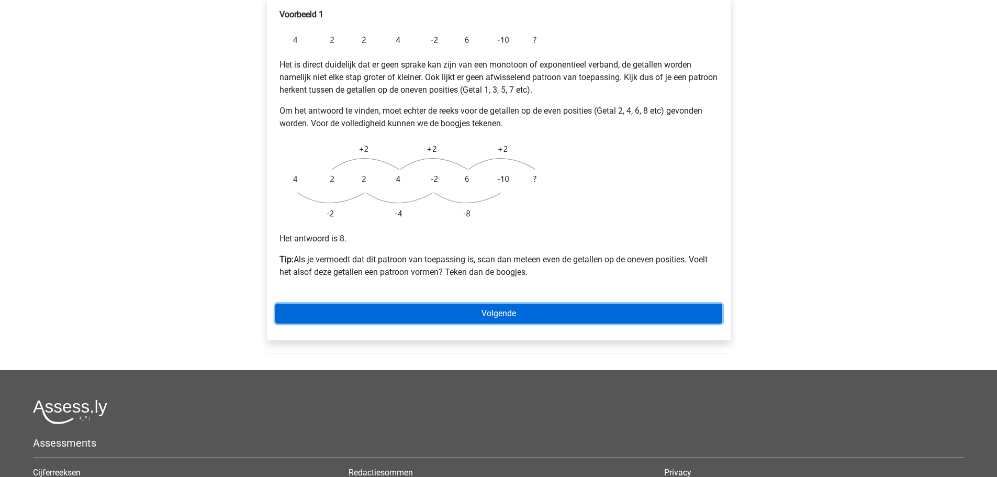
click at [488, 303] on link "Volgende" at bounding box center [498, 313] width 447 height 20
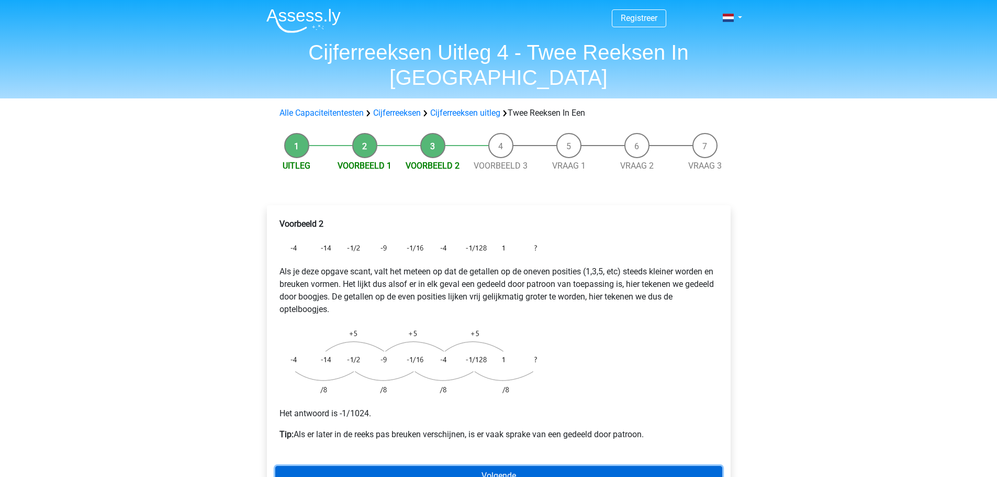
click at [524, 466] on link "Volgende" at bounding box center [498, 476] width 447 height 20
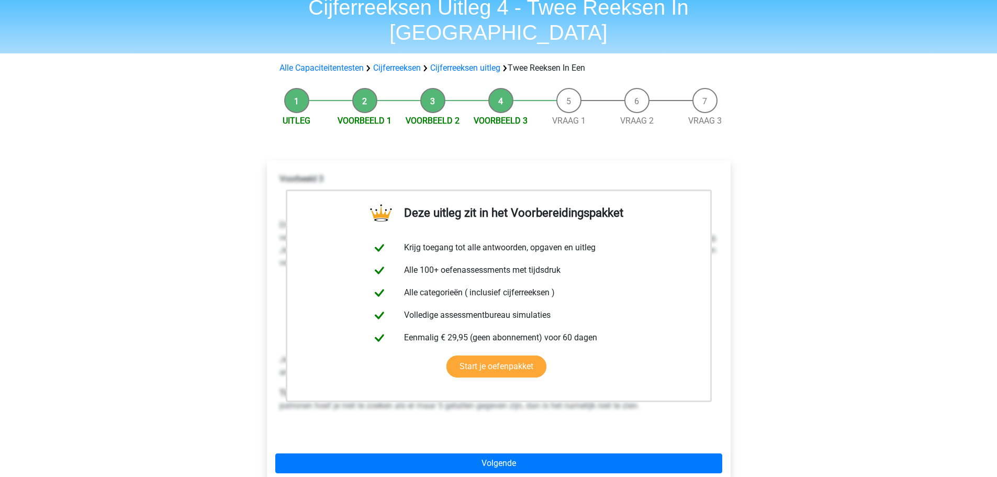
scroll to position [262, 0]
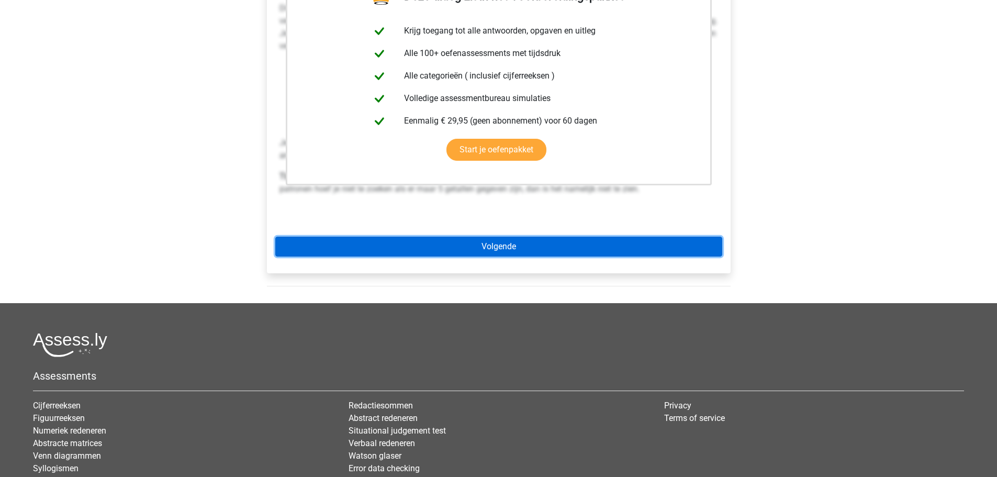
click at [480, 236] on link "Volgende" at bounding box center [498, 246] width 447 height 20
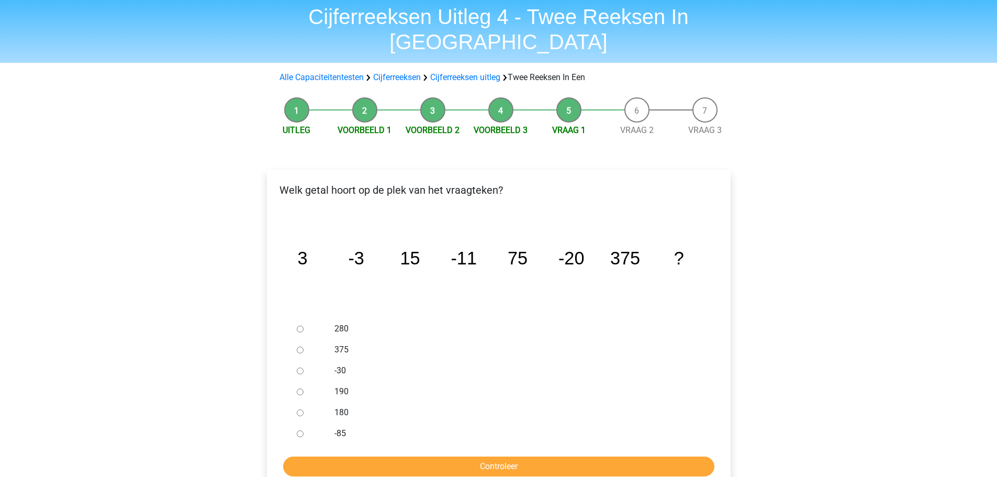
scroll to position [52, 0]
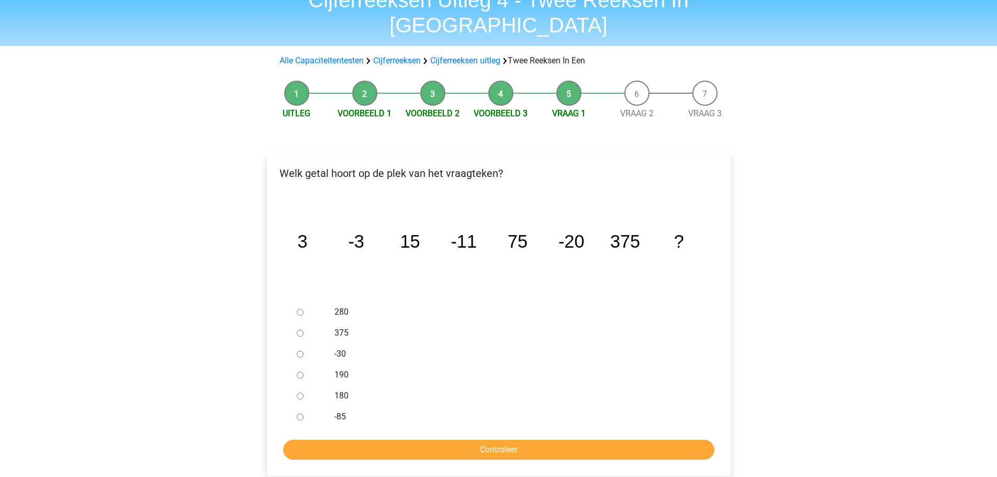
click at [301, 351] on input "-30" at bounding box center [300, 354] width 7 height 7
radio input "true"
drag, startPoint x: 518, startPoint y: 426, endPoint x: 525, endPoint y: 424, distance: 6.5
click at [520, 439] on input "Controleer" at bounding box center [498, 449] width 431 height 20
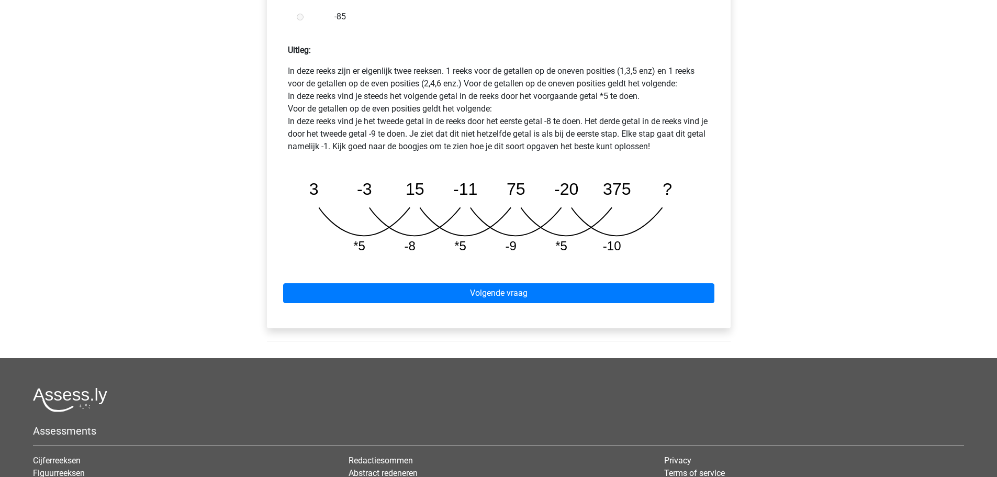
scroll to position [471, 0]
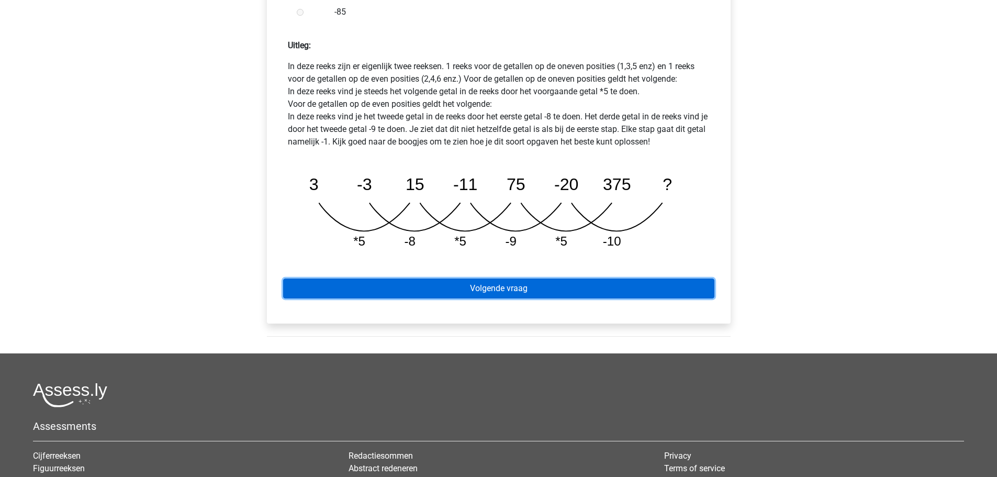
click at [520, 278] on link "Volgende vraag" at bounding box center [498, 288] width 431 height 20
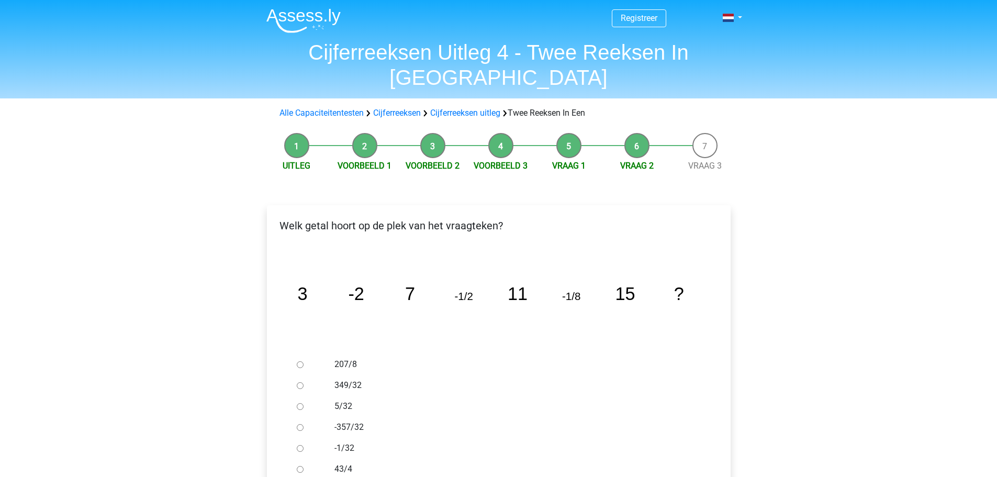
scroll to position [52, 0]
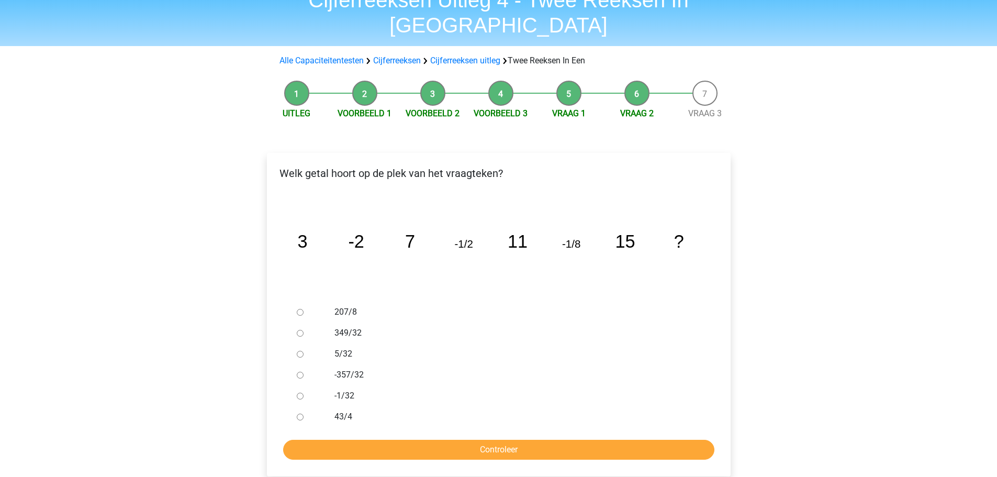
click at [300, 392] on input "-1/32" at bounding box center [300, 395] width 7 height 7
radio input "true"
click at [481, 439] on input "Controleer" at bounding box center [498, 449] width 431 height 20
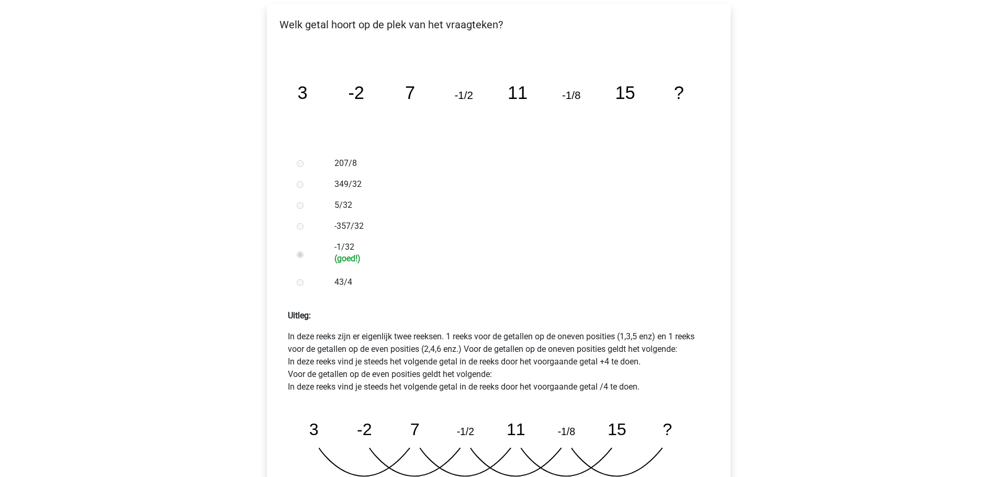
scroll to position [262, 0]
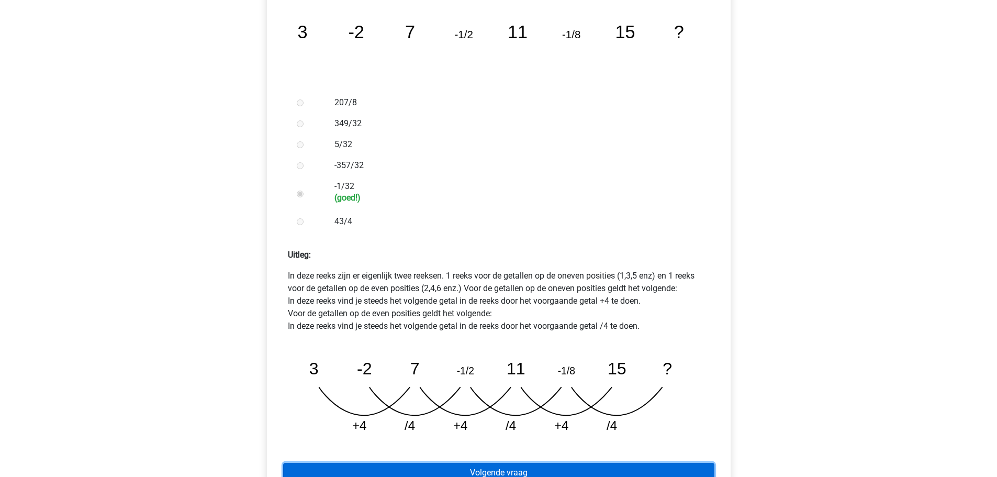
click at [501, 462] on link "Volgende vraag" at bounding box center [498, 472] width 431 height 20
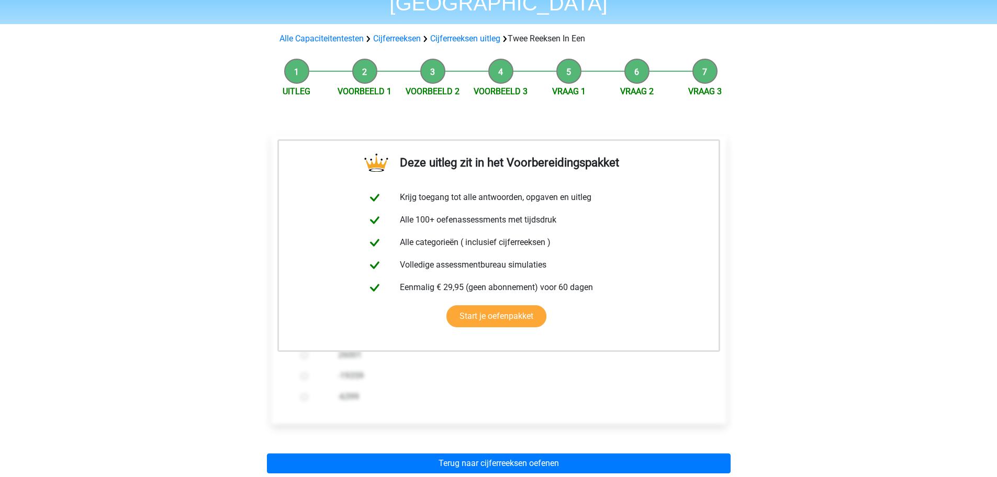
scroll to position [262, 0]
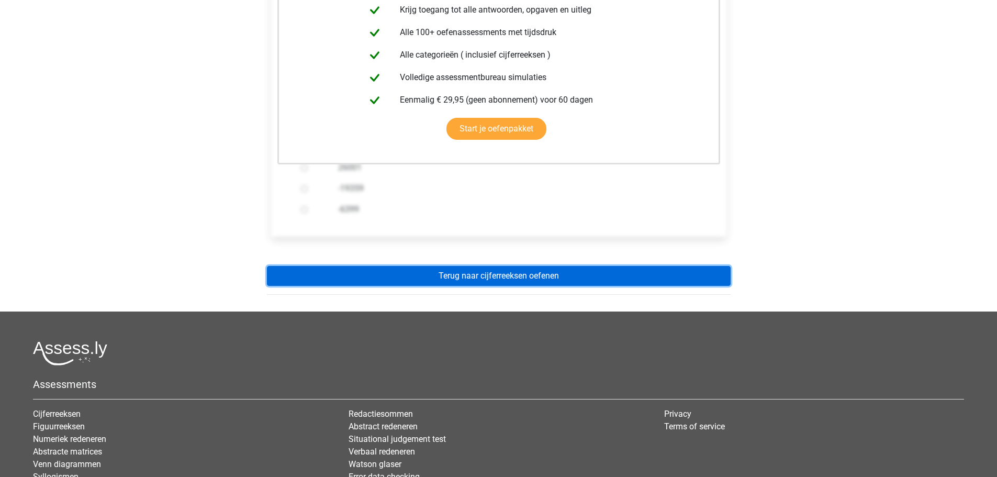
click at [525, 266] on link "Terug naar cijferreeksen oefenen" at bounding box center [499, 276] width 464 height 20
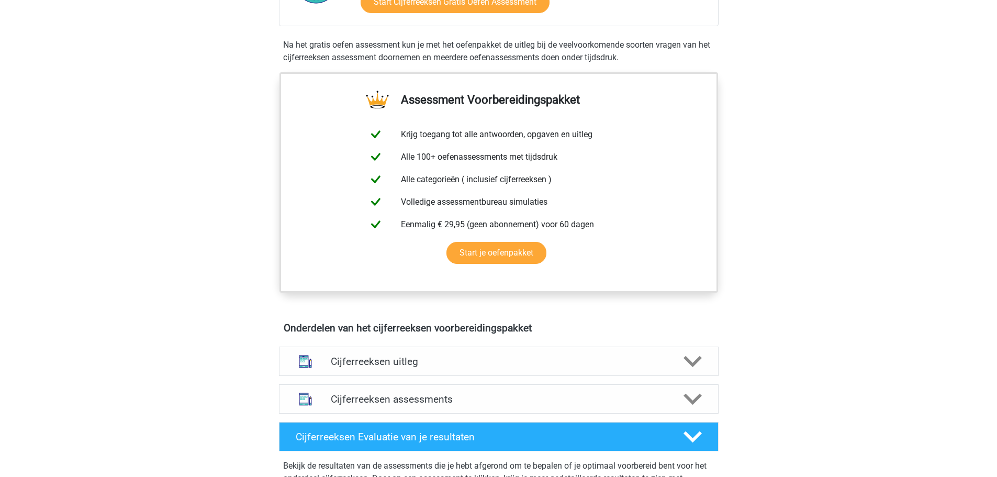
scroll to position [366, 0]
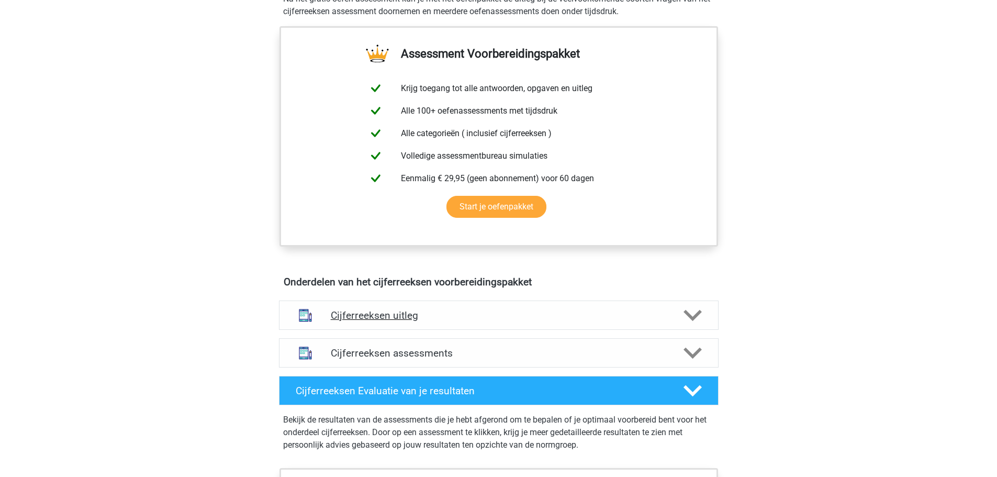
click at [697, 321] on polygon at bounding box center [692, 315] width 18 height 12
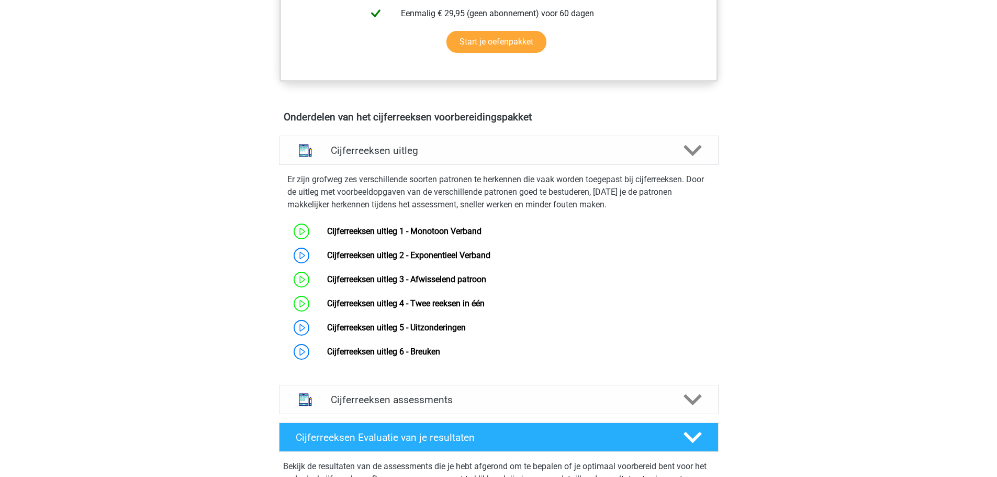
scroll to position [575, 0]
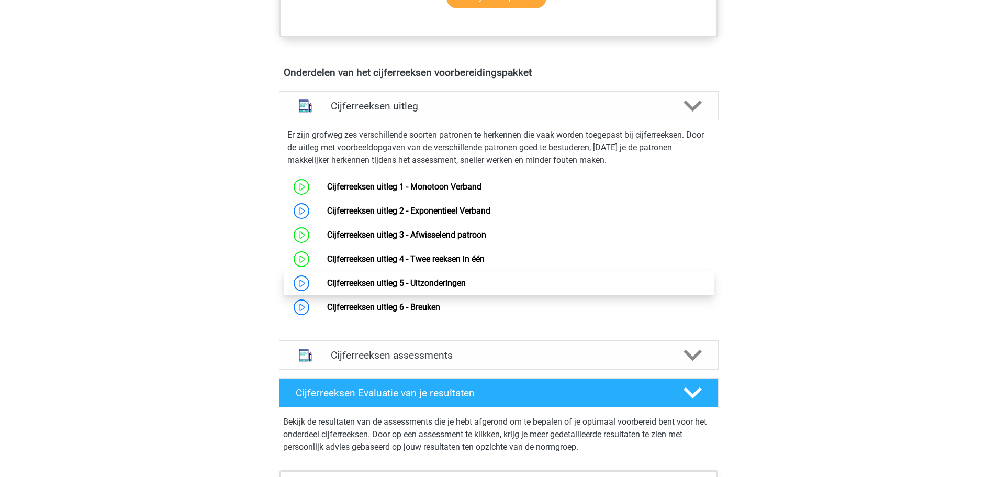
click at [363, 288] on link "Cijferreeksen uitleg 5 - Uitzonderingen" at bounding box center [396, 283] width 139 height 10
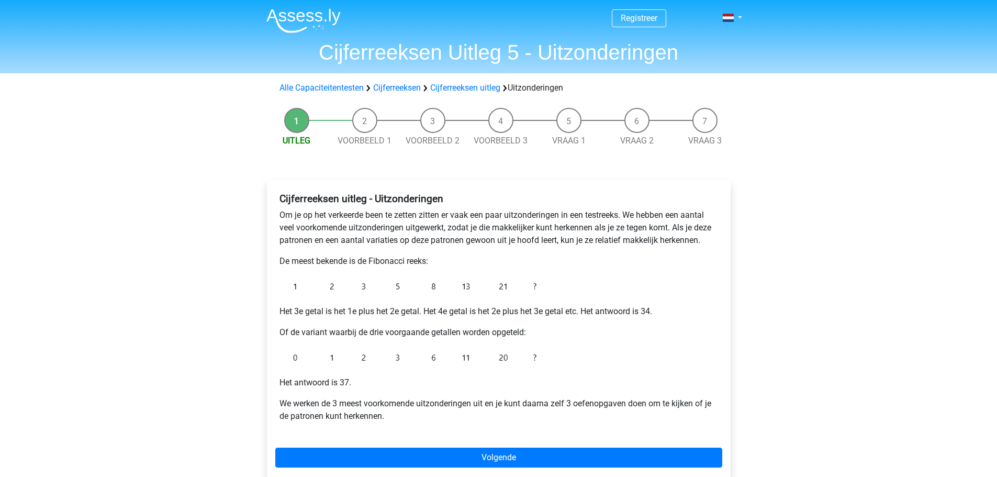
scroll to position [52, 0]
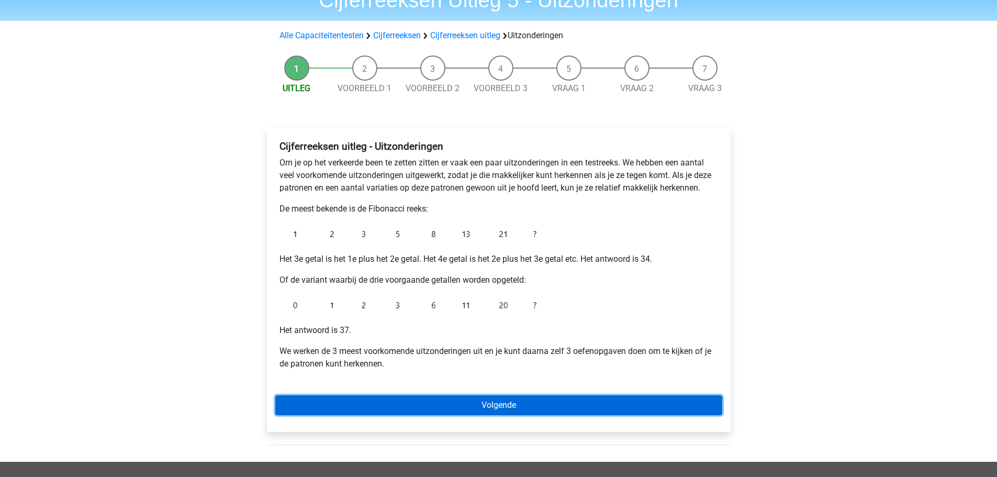
click at [509, 402] on link "Volgende" at bounding box center [498, 405] width 447 height 20
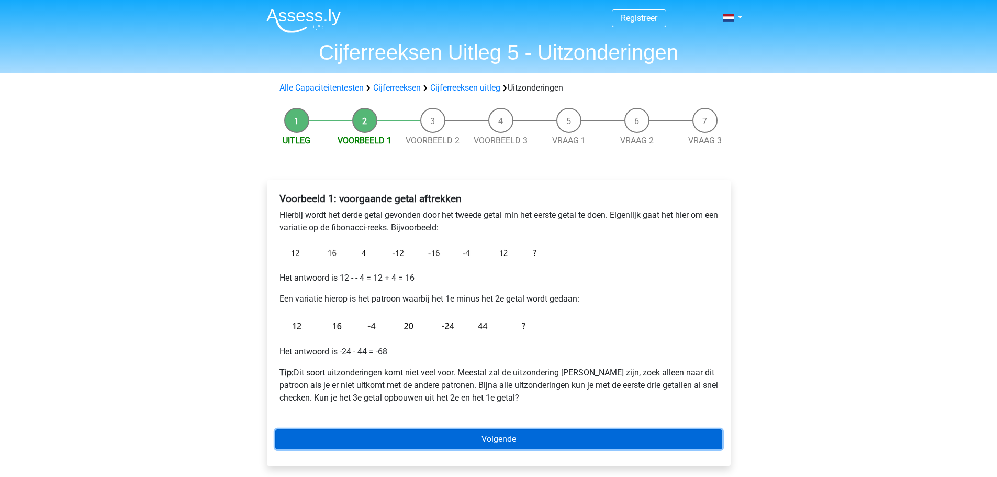
click at [443, 443] on link "Volgende" at bounding box center [498, 439] width 447 height 20
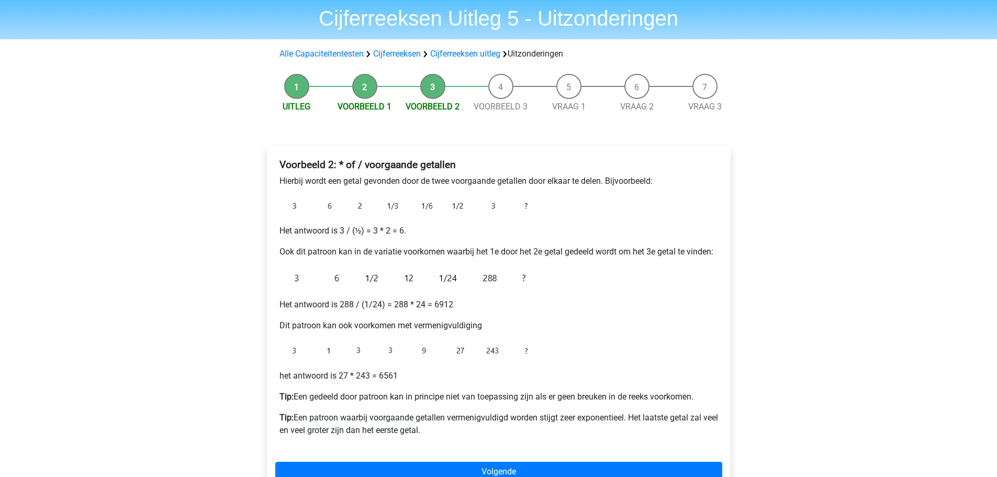
scroll to position [52, 0]
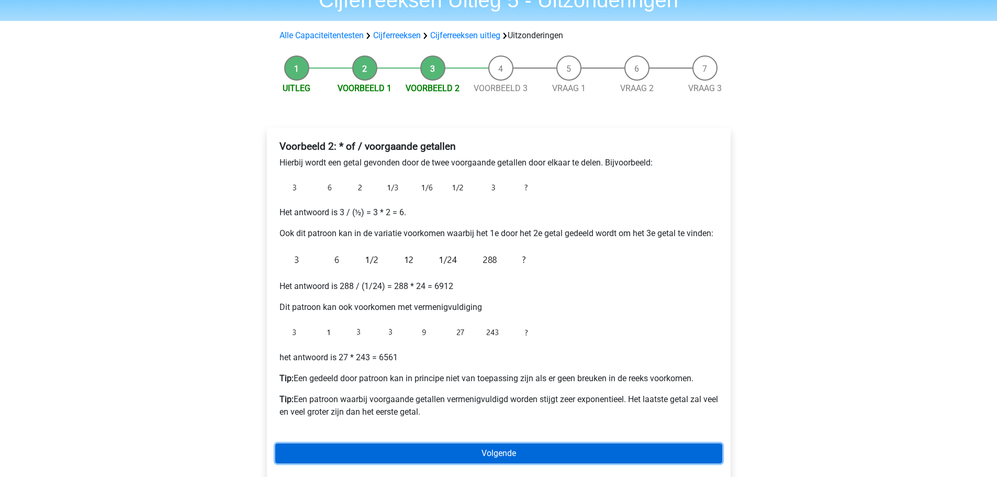
click at [480, 449] on link "Volgende" at bounding box center [498, 453] width 447 height 20
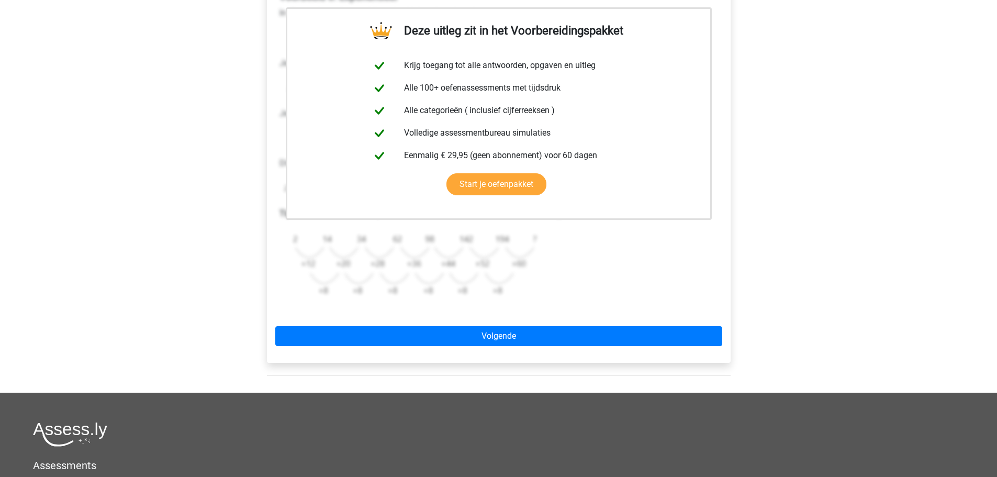
scroll to position [209, 0]
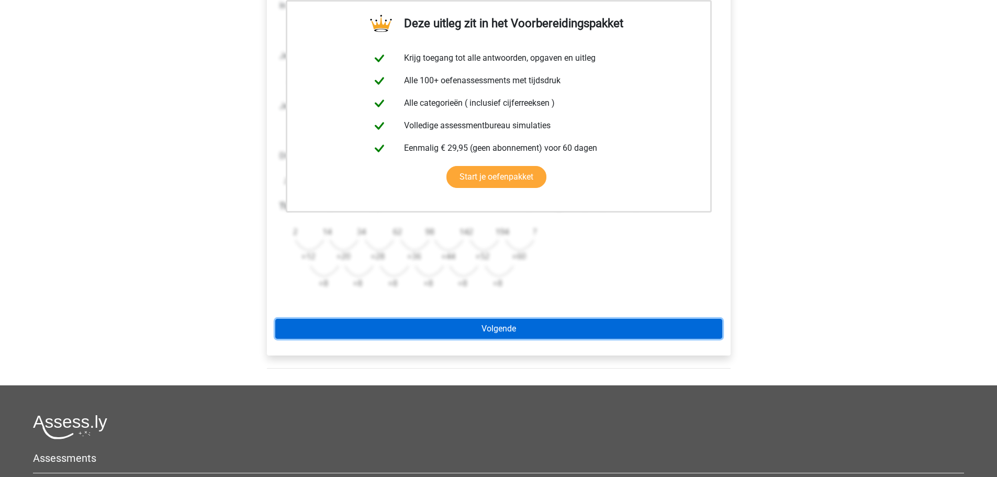
click at [460, 330] on link "Volgende" at bounding box center [498, 329] width 447 height 20
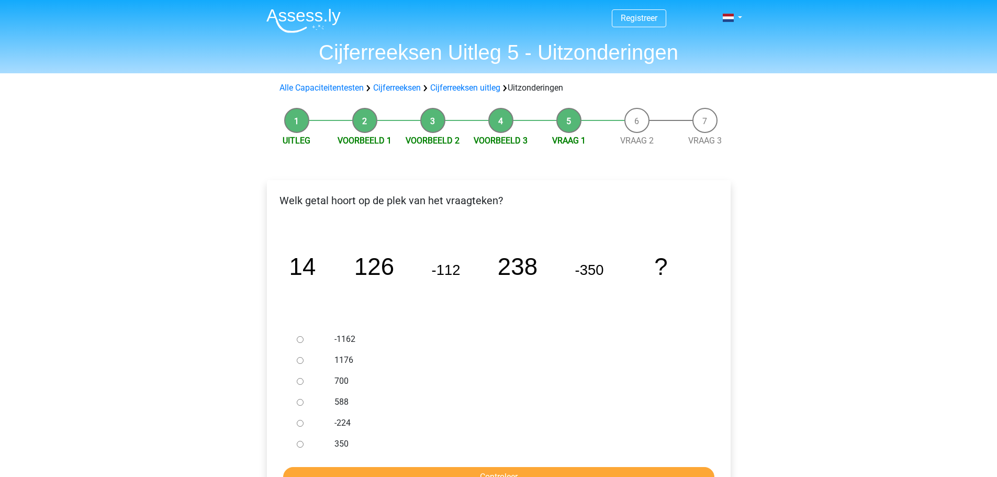
scroll to position [52, 0]
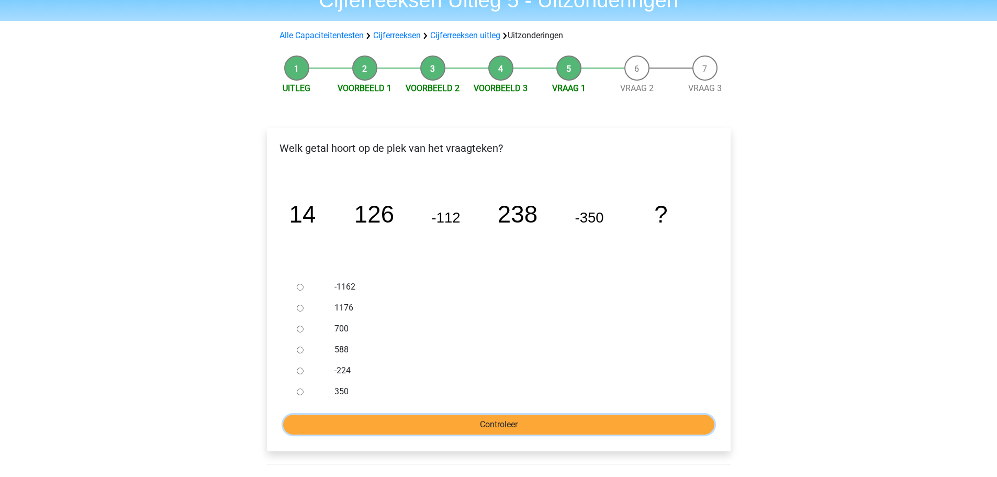
click at [506, 424] on input "Controleer" at bounding box center [498, 424] width 431 height 20
drag, startPoint x: 301, startPoint y: 286, endPoint x: 325, endPoint y: 292, distance: 25.3
click at [300, 286] on input "-1162" at bounding box center [300, 287] width 7 height 7
radio input "true"
drag, startPoint x: 512, startPoint y: 431, endPoint x: 451, endPoint y: 406, distance: 66.0
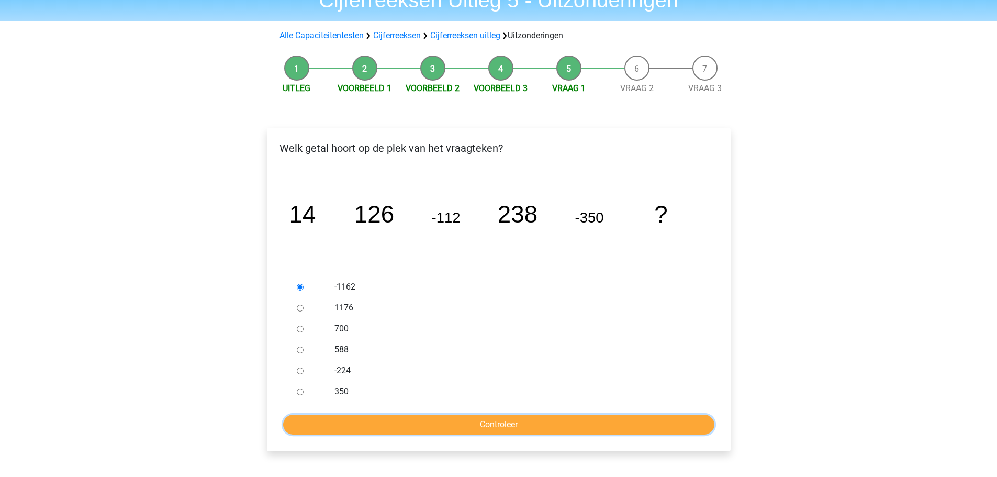
click at [511, 431] on input "Controleer" at bounding box center [498, 424] width 431 height 20
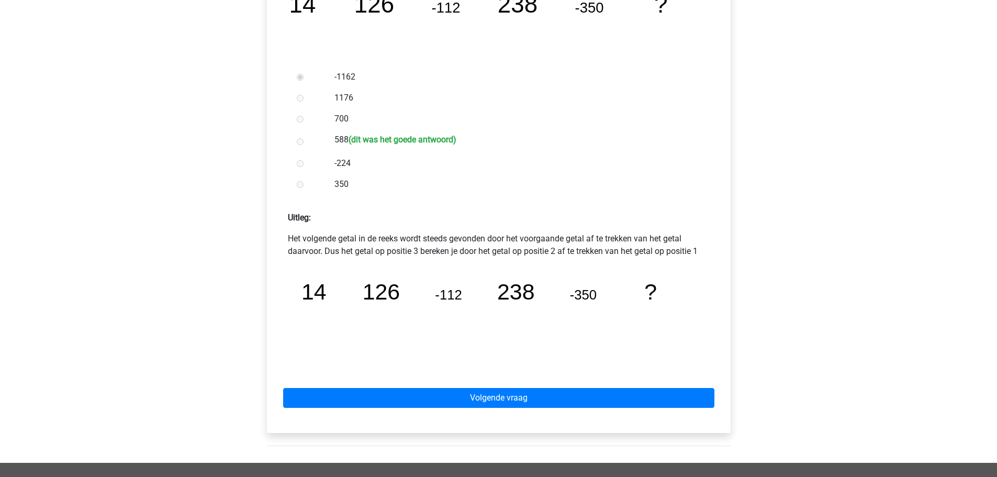
scroll to position [262, 0]
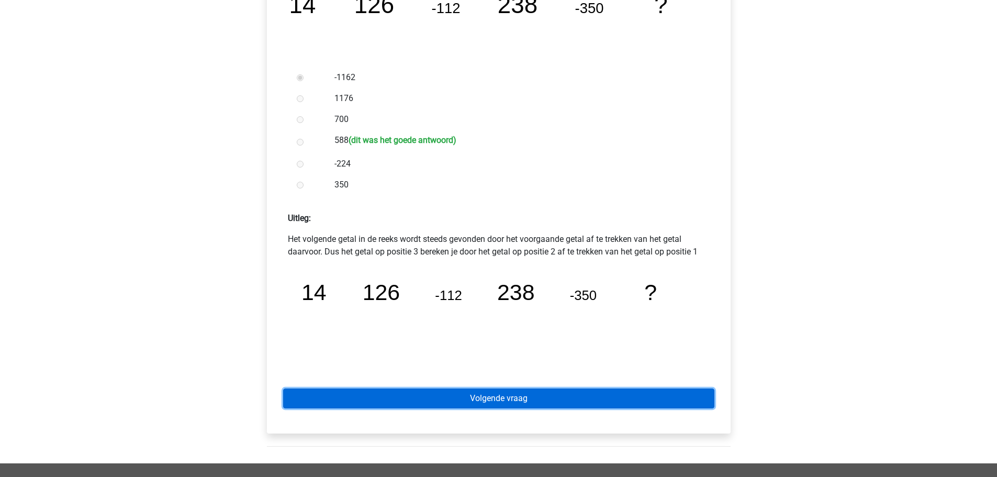
click at [547, 392] on link "Volgende vraag" at bounding box center [498, 398] width 431 height 20
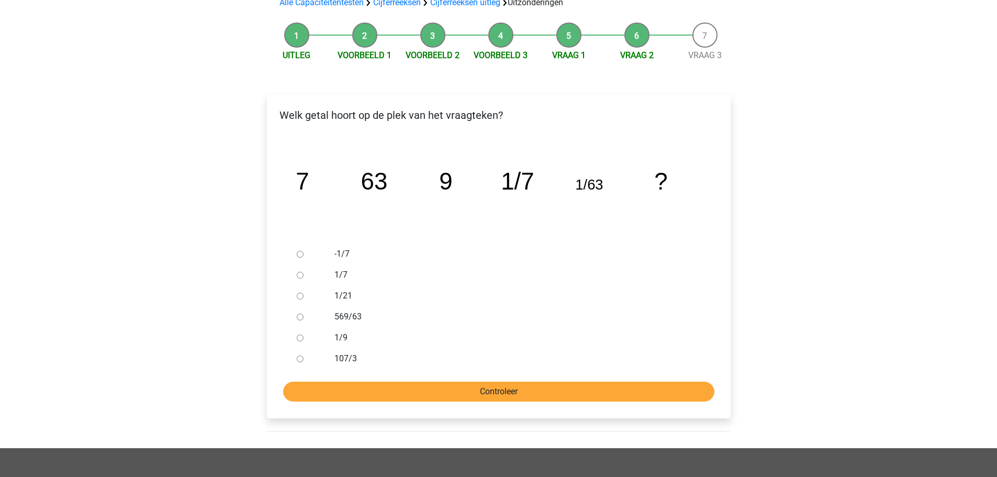
scroll to position [105, 0]
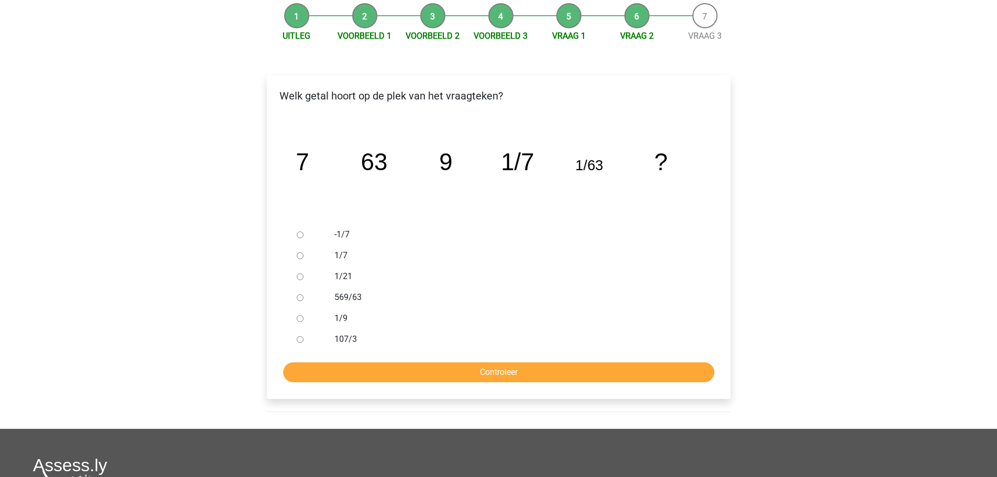
click at [298, 317] on input "1/9" at bounding box center [300, 318] width 7 height 7
radio input "true"
click at [501, 376] on input "Controleer" at bounding box center [498, 372] width 431 height 20
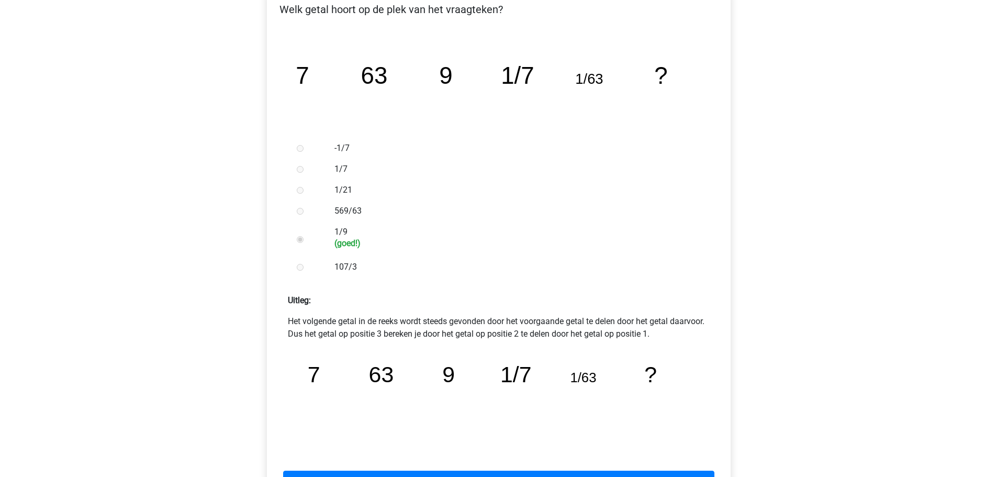
scroll to position [209, 0]
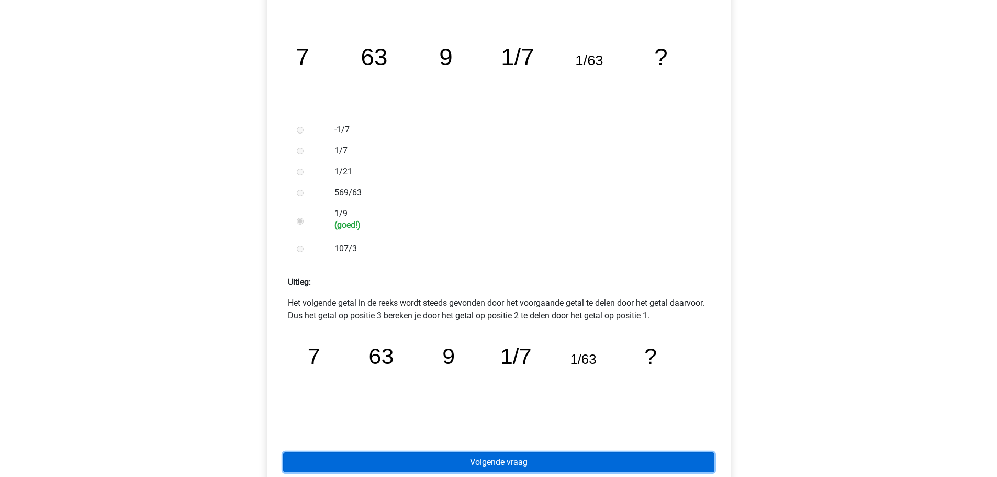
click at [552, 464] on link "Volgende vraag" at bounding box center [498, 462] width 431 height 20
